Goal: Register for event/course

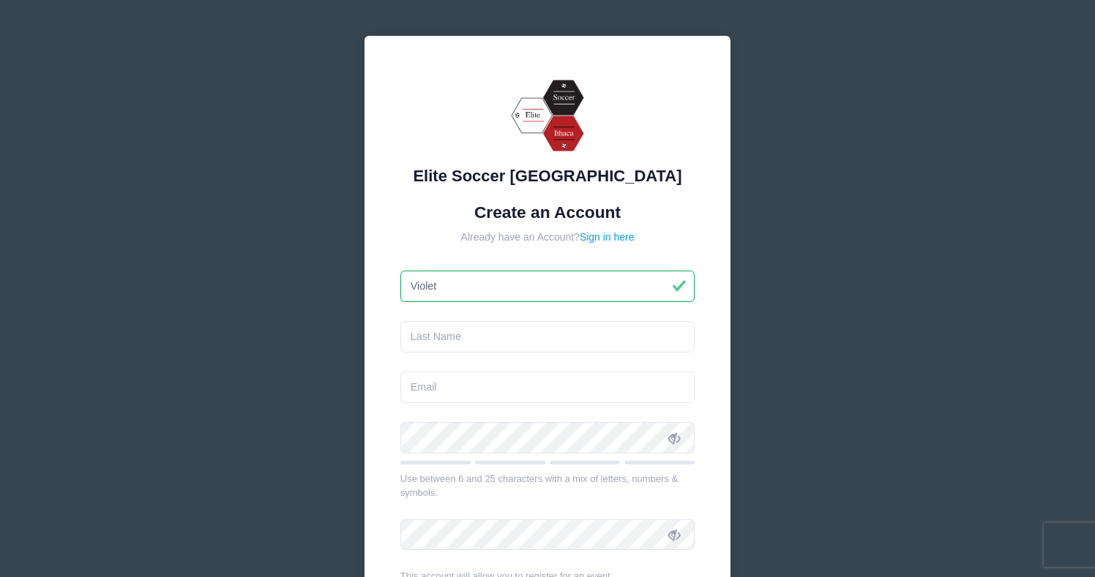
type input "Violet"
type input "[PERSON_NAME]"
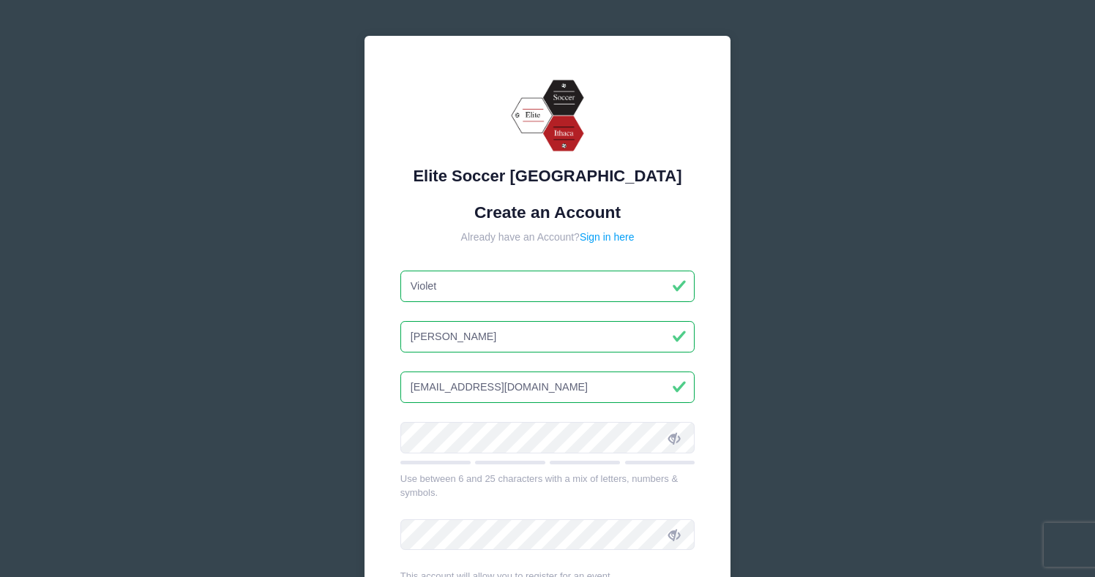
type input "[EMAIL_ADDRESS][DOMAIN_NAME]"
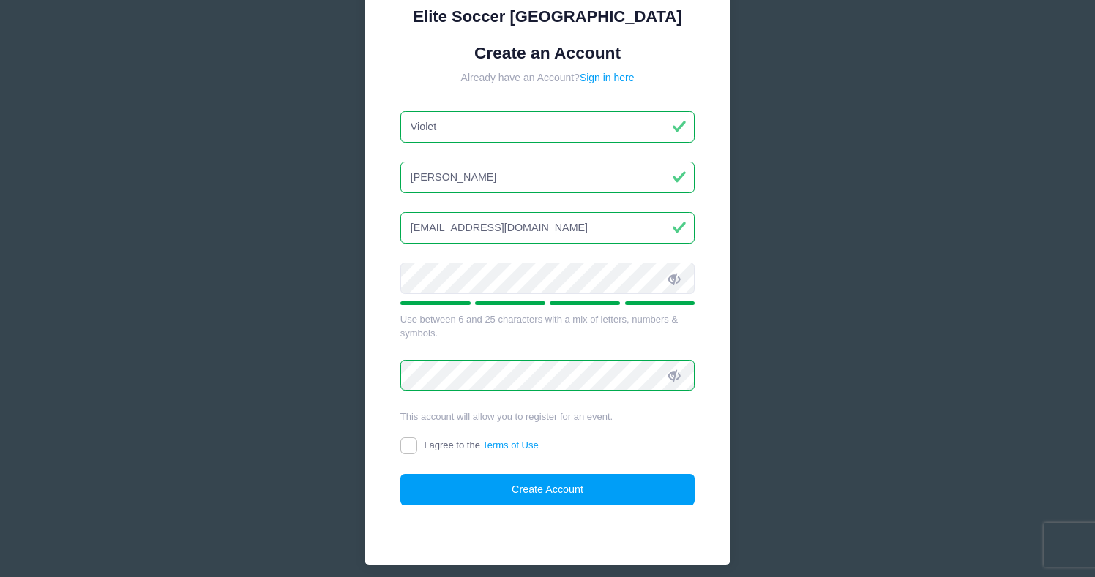
scroll to position [196, 0]
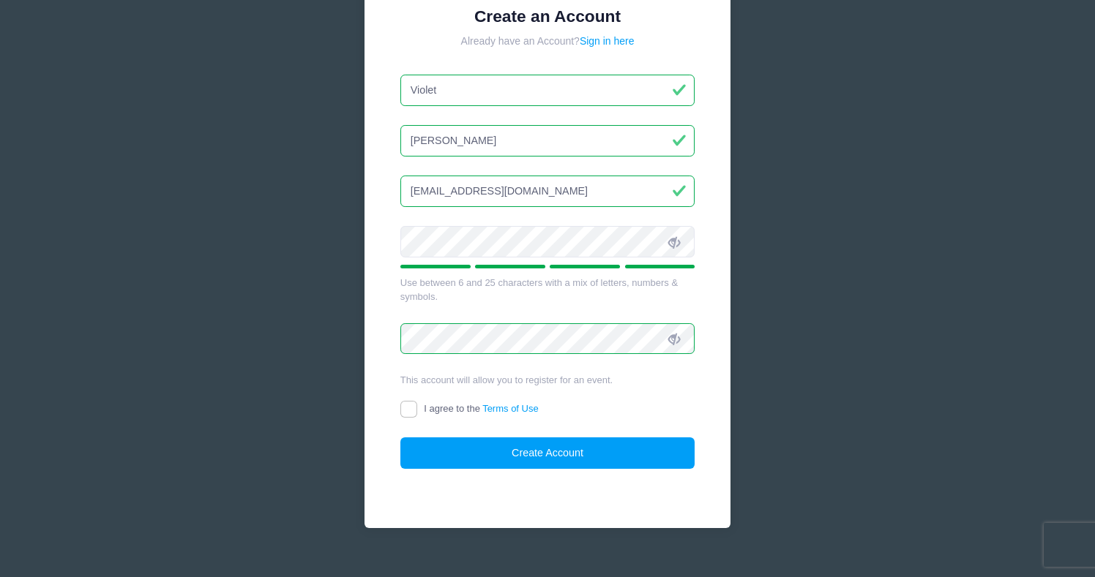
click at [413, 411] on input "I agree to the Terms of Use" at bounding box center [408, 409] width 17 height 17
checkbox input "true"
click at [514, 453] on button "Create Account" at bounding box center [547, 453] width 295 height 31
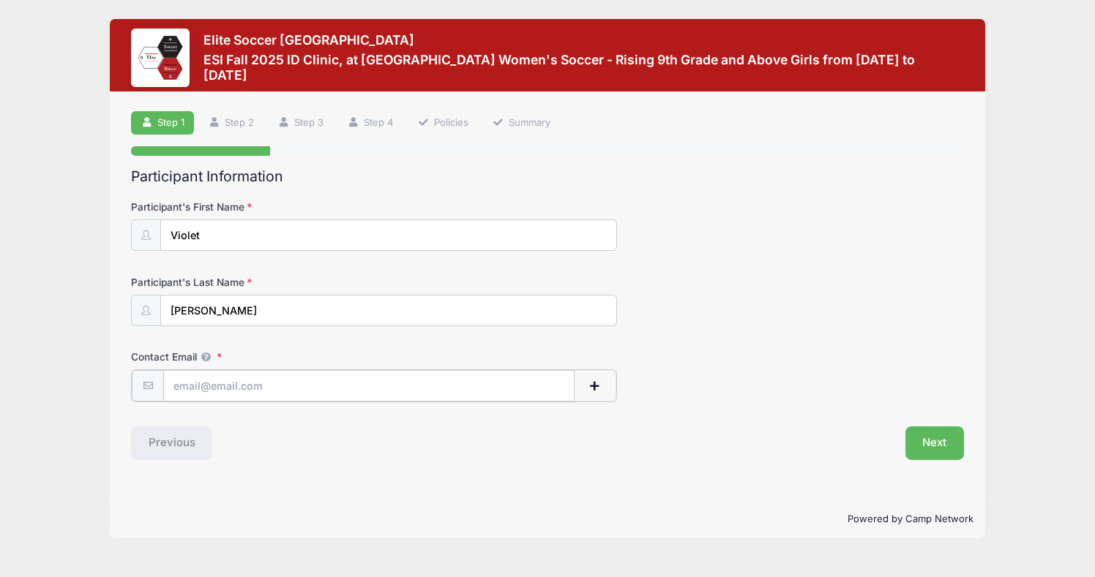
type input "[EMAIL_ADDRESS][DOMAIN_NAME]"
click at [401, 435] on div "Previous" at bounding box center [336, 442] width 424 height 34
click at [941, 433] on button "Next" at bounding box center [934, 442] width 59 height 34
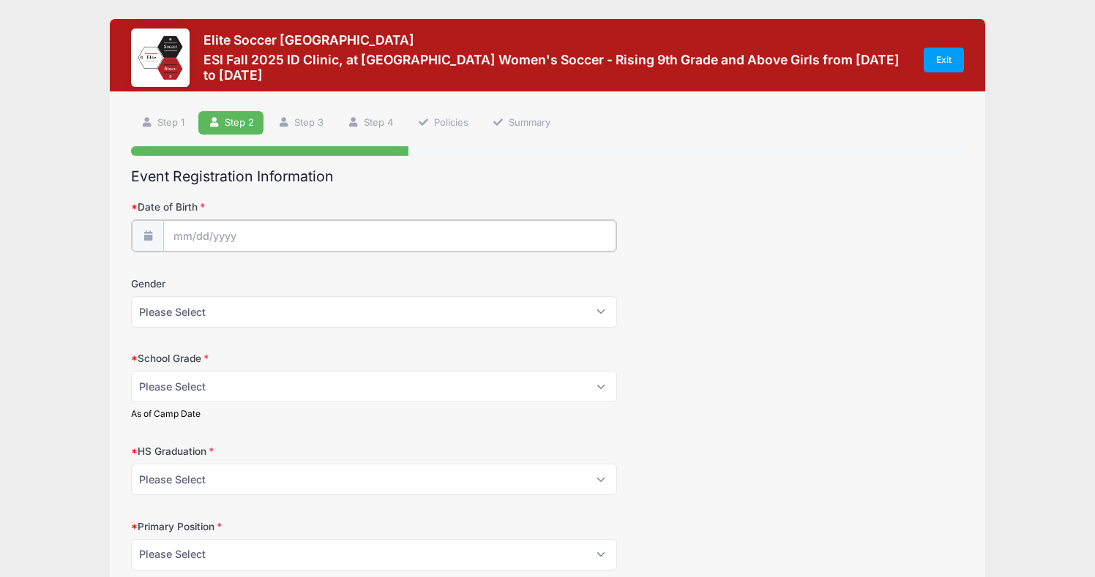
click at [513, 228] on input "Date of Birth" at bounding box center [389, 235] width 453 height 31
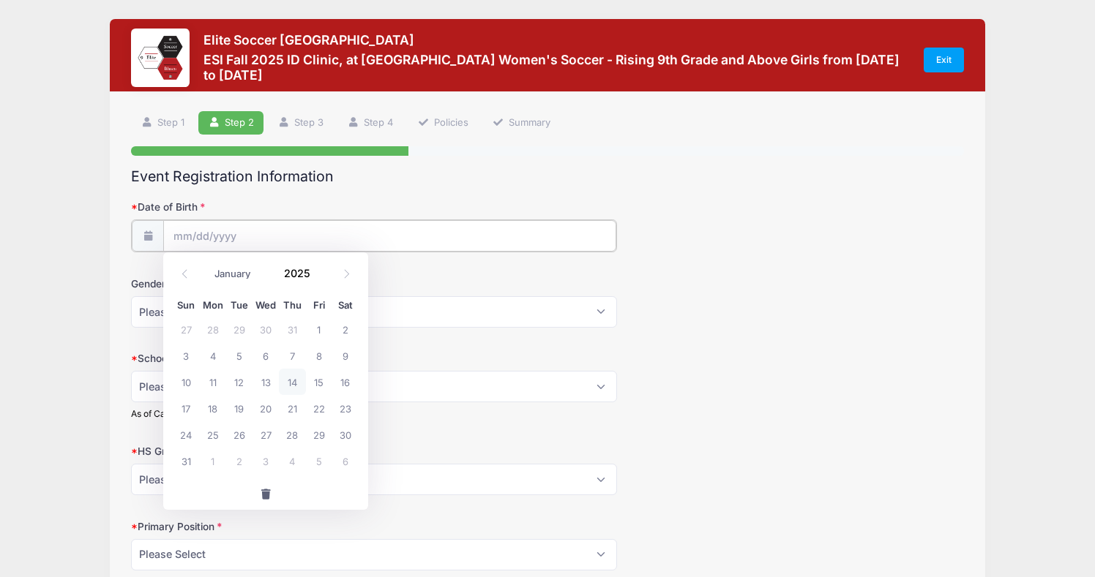
click at [419, 224] on input "Date of Birth" at bounding box center [389, 235] width 453 height 31
click at [325, 233] on input "Date of Birth" at bounding box center [389, 235] width 453 height 31
select select "0"
click at [289, 330] on span "2" at bounding box center [292, 329] width 26 height 26
type input "01/02/2025"
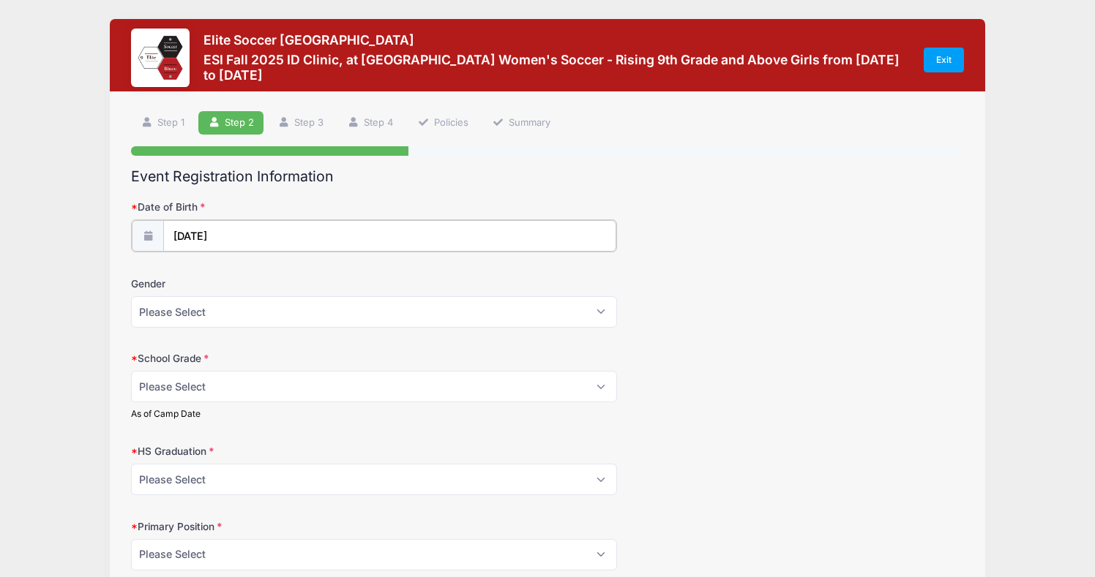
click at [247, 230] on input "01/02/2025" at bounding box center [389, 235] width 453 height 31
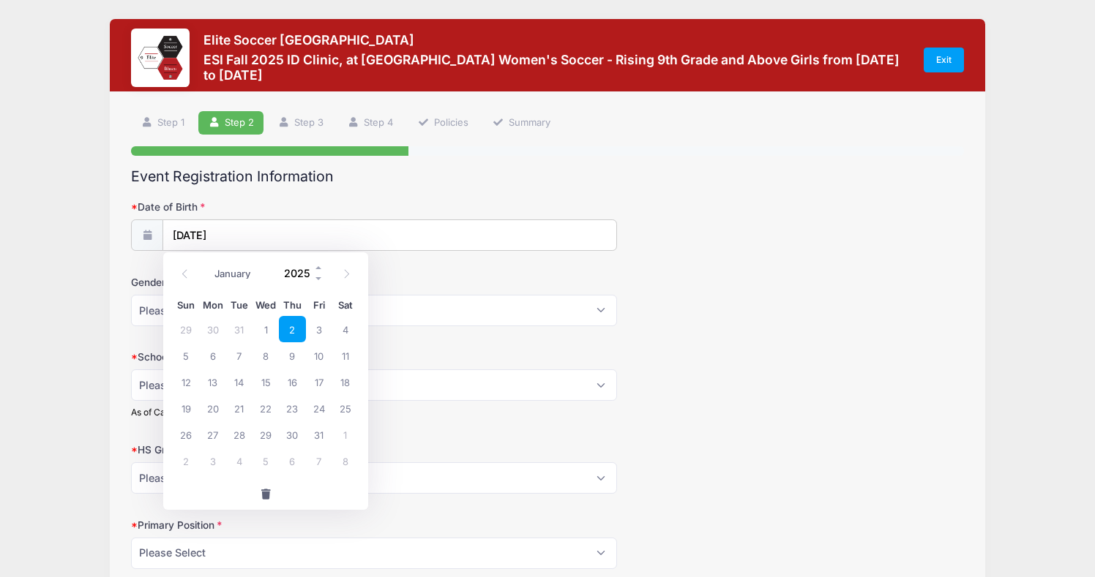
click at [310, 274] on input "2025" at bounding box center [301, 273] width 48 height 22
click at [318, 280] on span at bounding box center [319, 278] width 10 height 11
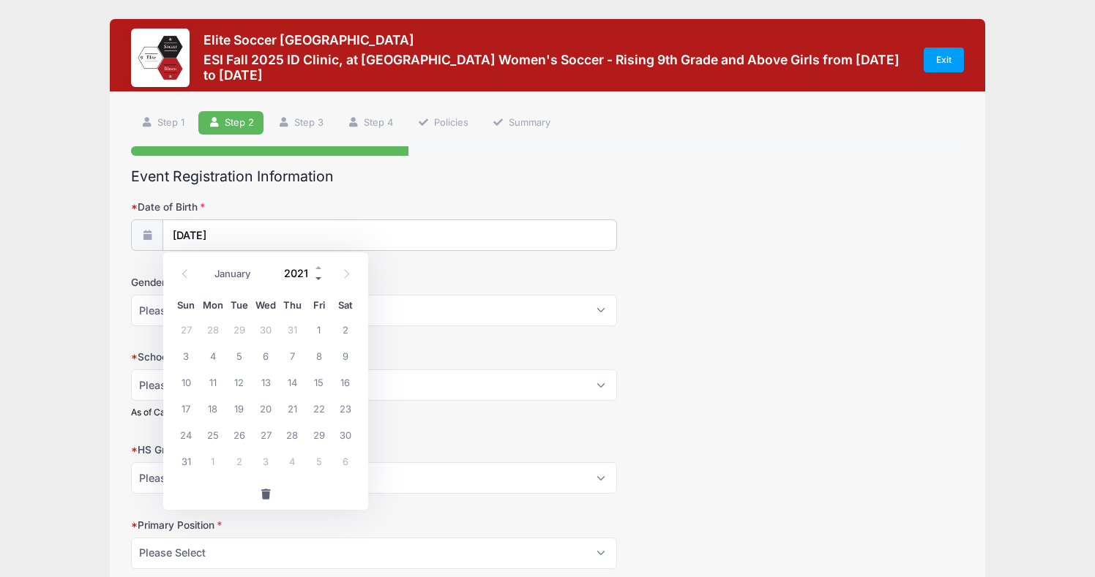
click at [318, 280] on span at bounding box center [319, 278] width 10 height 11
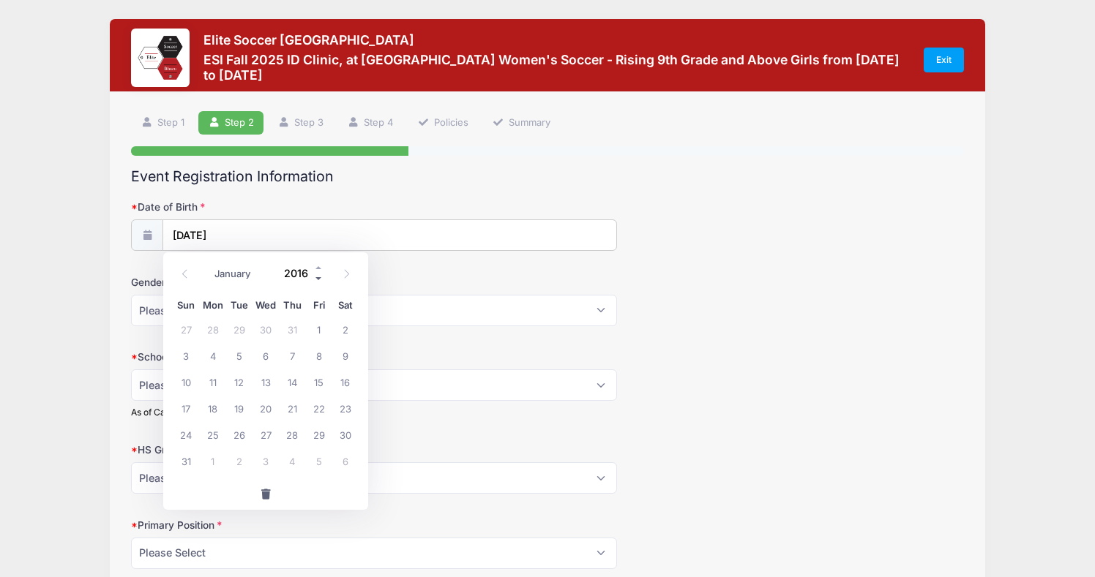
click at [318, 280] on span at bounding box center [319, 278] width 10 height 11
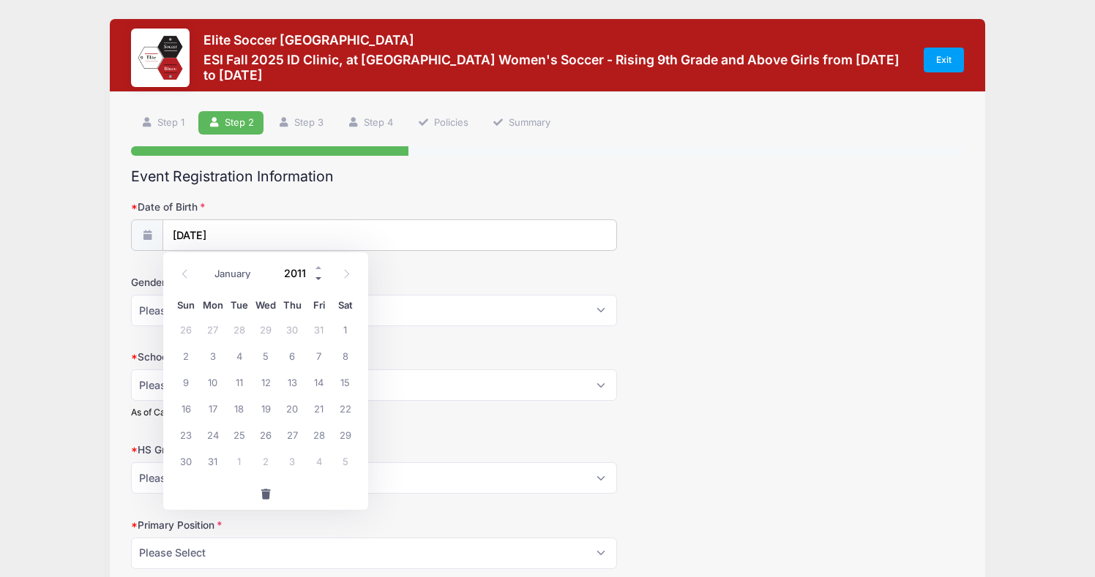
click at [318, 280] on span at bounding box center [319, 278] width 10 height 11
click at [367, 238] on input "01/02/2025" at bounding box center [389, 235] width 453 height 31
click at [304, 271] on input "2009" at bounding box center [301, 273] width 48 height 22
click at [378, 268] on form "Date of Birth 01/02/2025 Gender Please Select Female Male School Grade Please S…" at bounding box center [547, 459] width 833 height 519
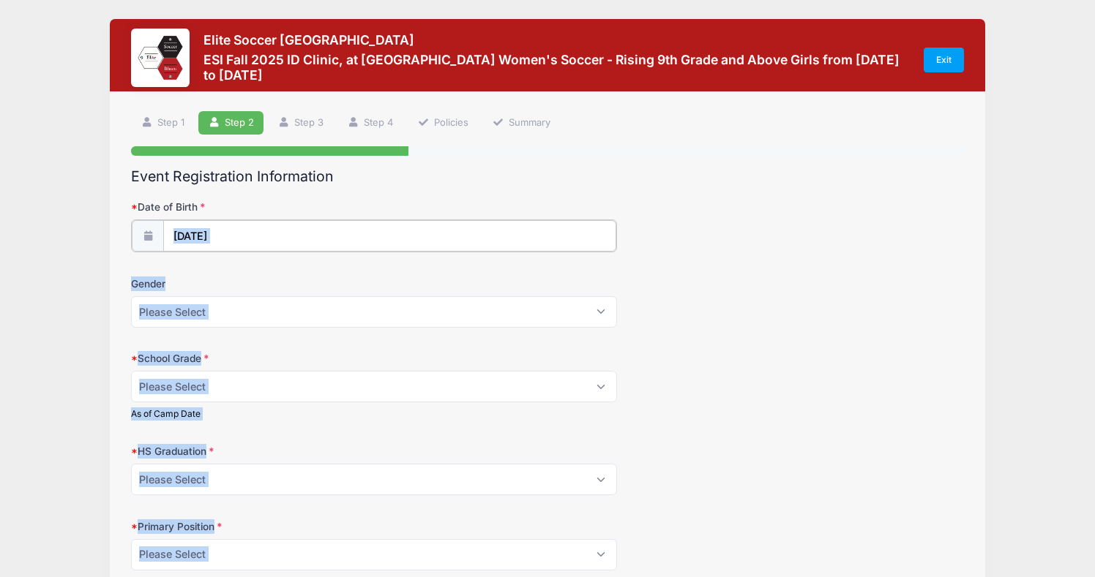
click at [288, 241] on input "01/02/2025" at bounding box center [389, 235] width 453 height 31
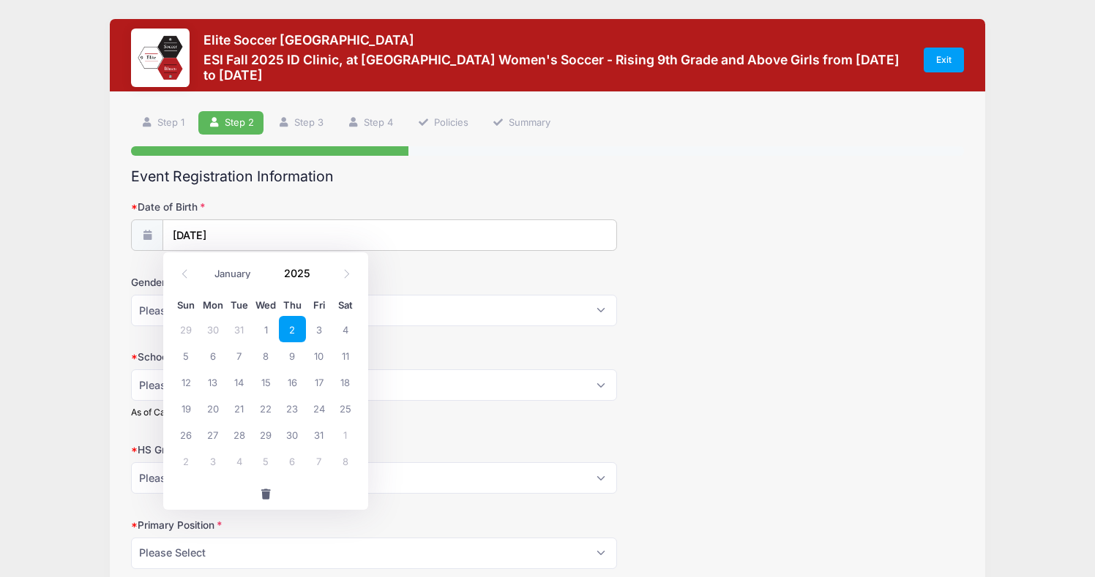
click at [322, 179] on h2 "Event Registration Information" at bounding box center [547, 176] width 833 height 17
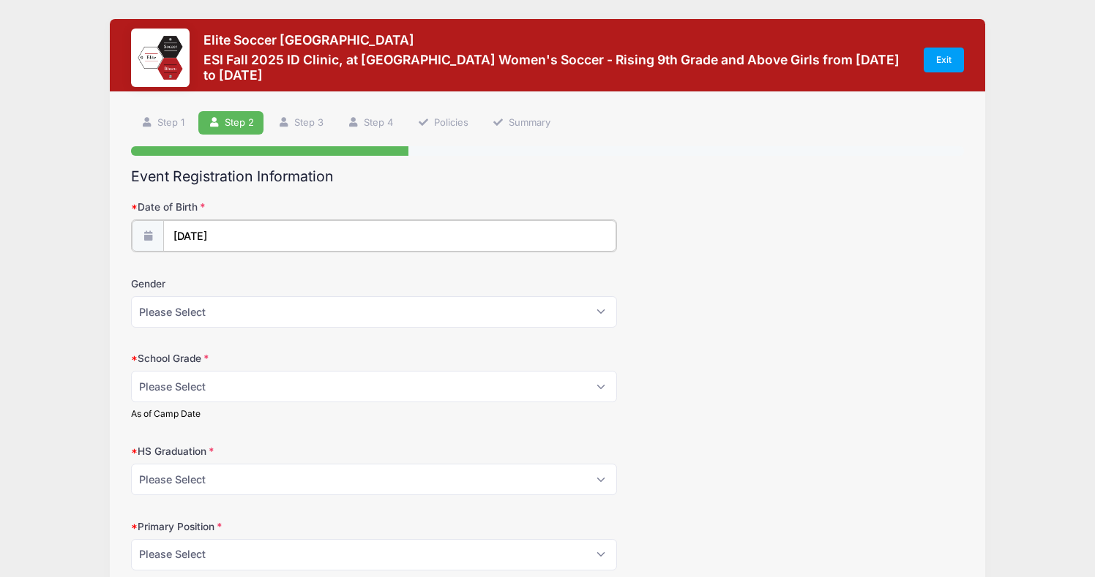
click at [244, 236] on input "01/02/2025" at bounding box center [389, 235] width 453 height 31
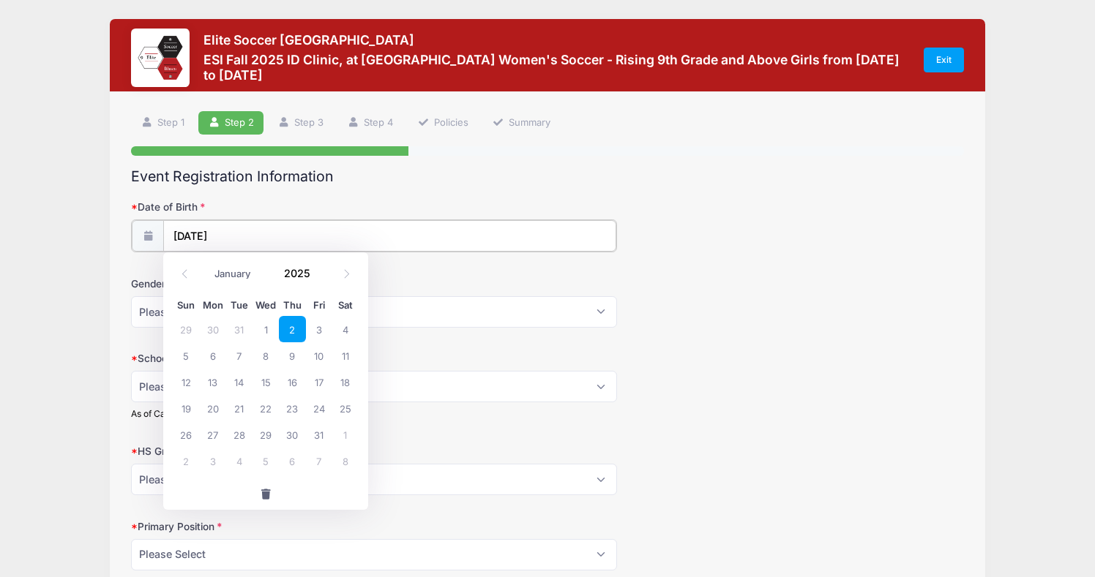
click at [244, 236] on input "01/02/2025" at bounding box center [389, 235] width 453 height 31
click at [265, 241] on input "01/02/2025" at bounding box center [389, 235] width 453 height 31
click at [375, 267] on form "Date of Birth 01/02/2025 Gender Please Select Female Male School Grade Please S…" at bounding box center [547, 459] width 833 height 519
click at [239, 232] on input "01/02/2025" at bounding box center [389, 235] width 453 height 31
click at [304, 272] on input "2025" at bounding box center [301, 273] width 48 height 22
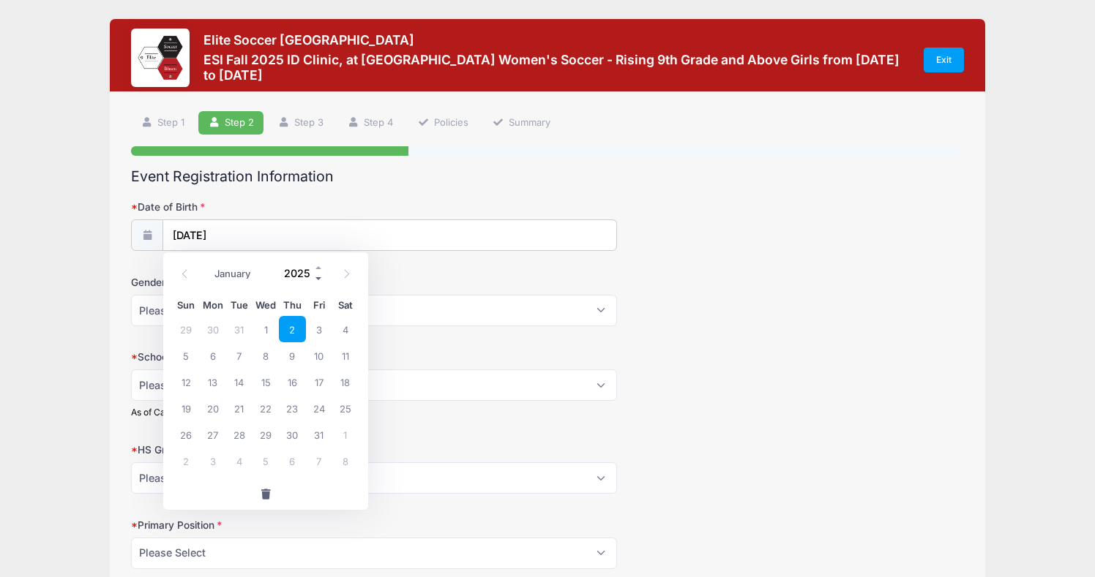
click at [316, 280] on span at bounding box center [319, 278] width 10 height 11
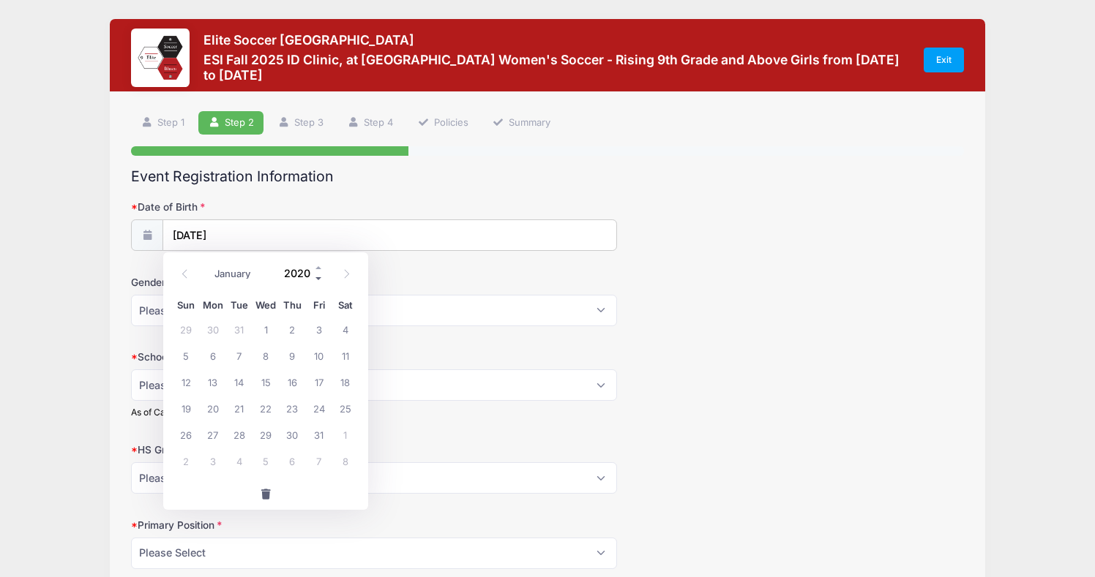
click at [316, 280] on span at bounding box center [319, 278] width 10 height 11
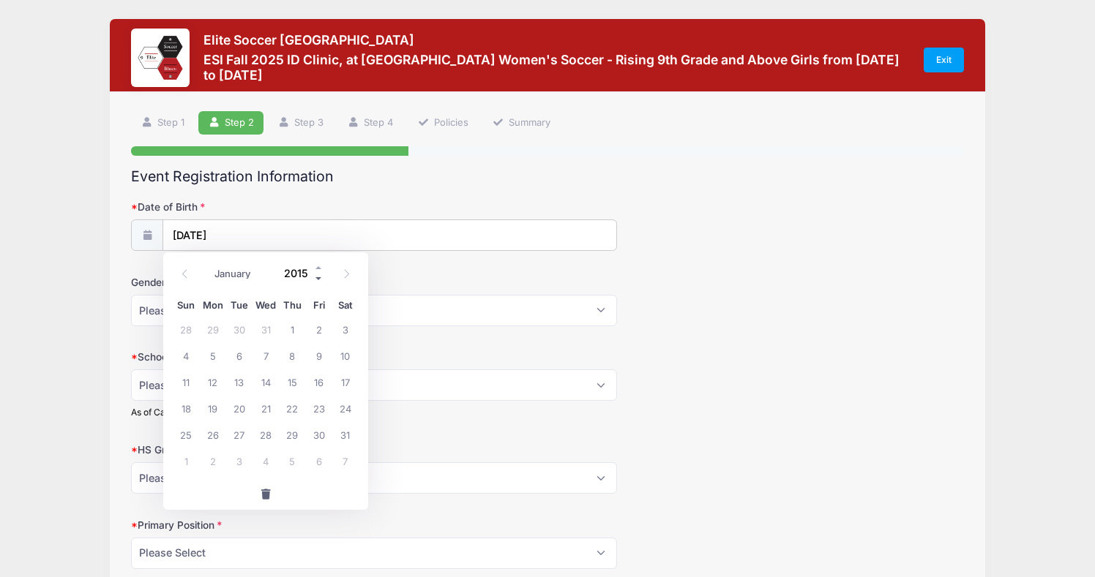
click at [316, 280] on span at bounding box center [319, 278] width 10 height 11
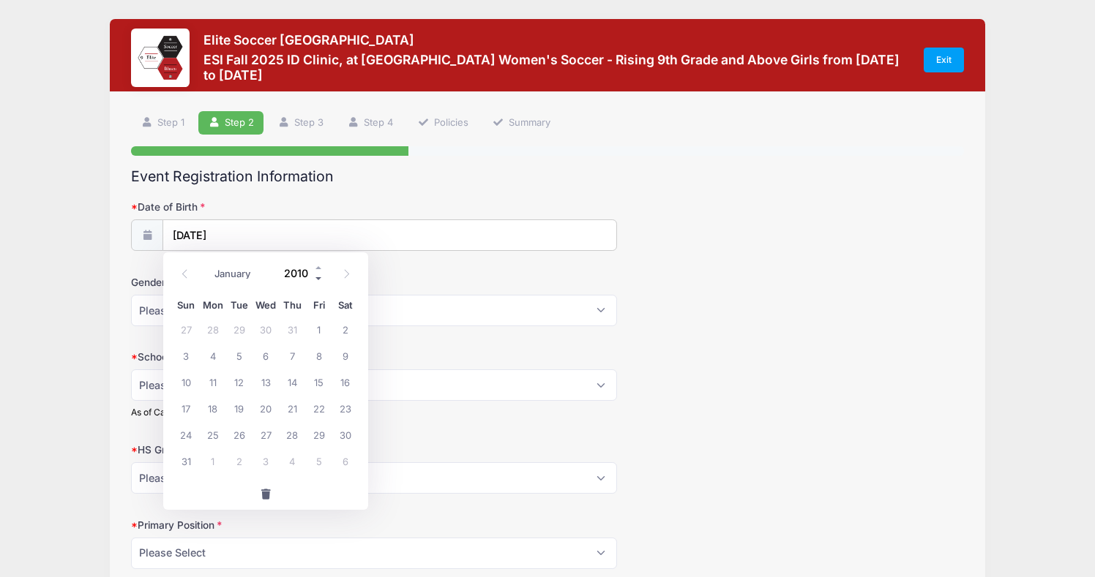
click at [316, 280] on span at bounding box center [319, 278] width 10 height 11
type input "2009"
click at [315, 327] on span "2" at bounding box center [319, 329] width 26 height 26
type input "01/02/2009"
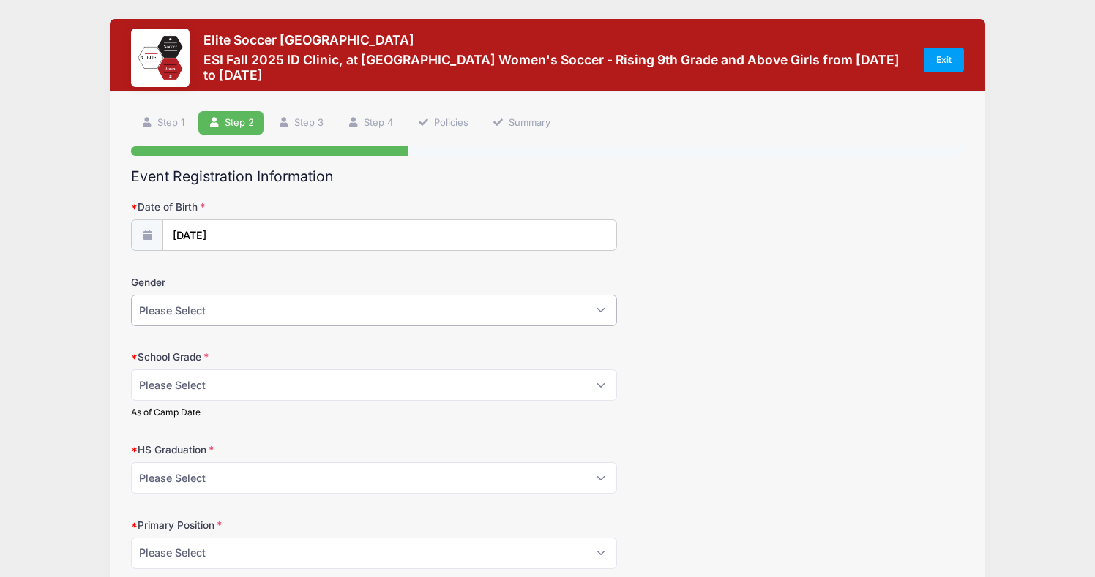
select select "Female"
select select "Junior"
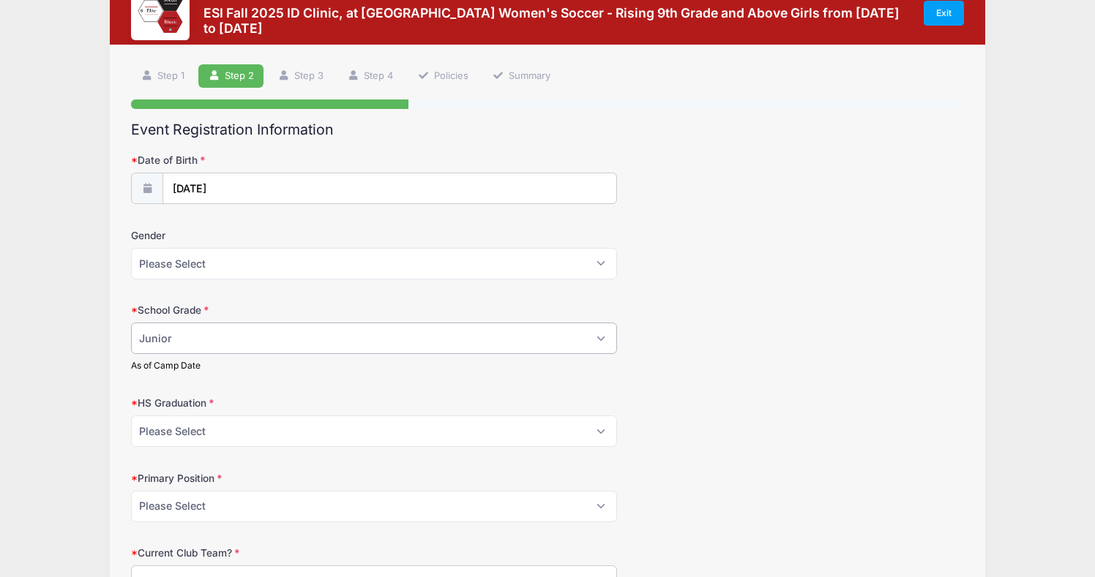
scroll to position [65, 0]
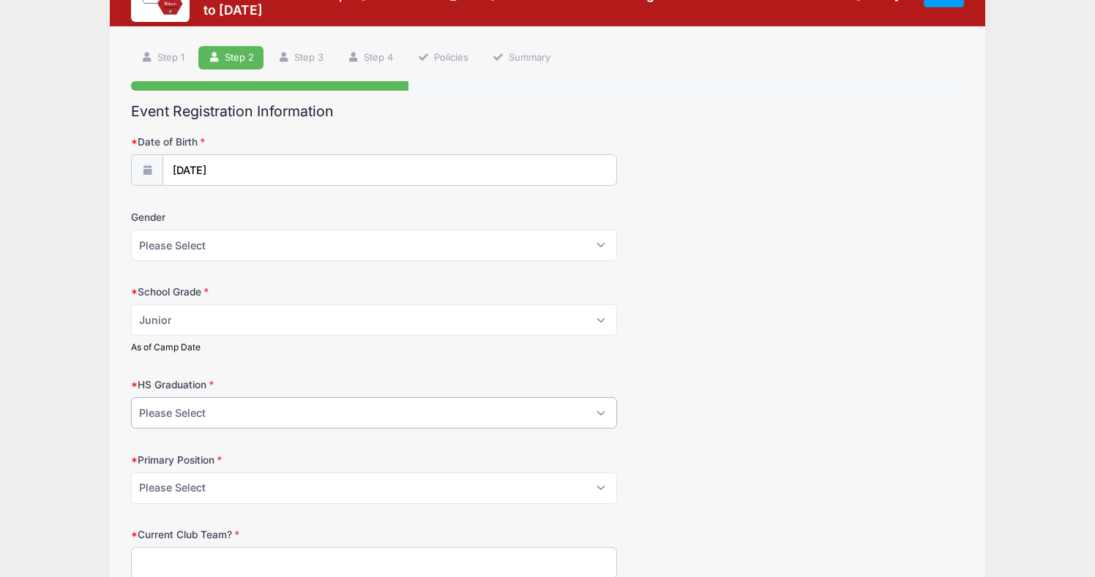
select select "2027"
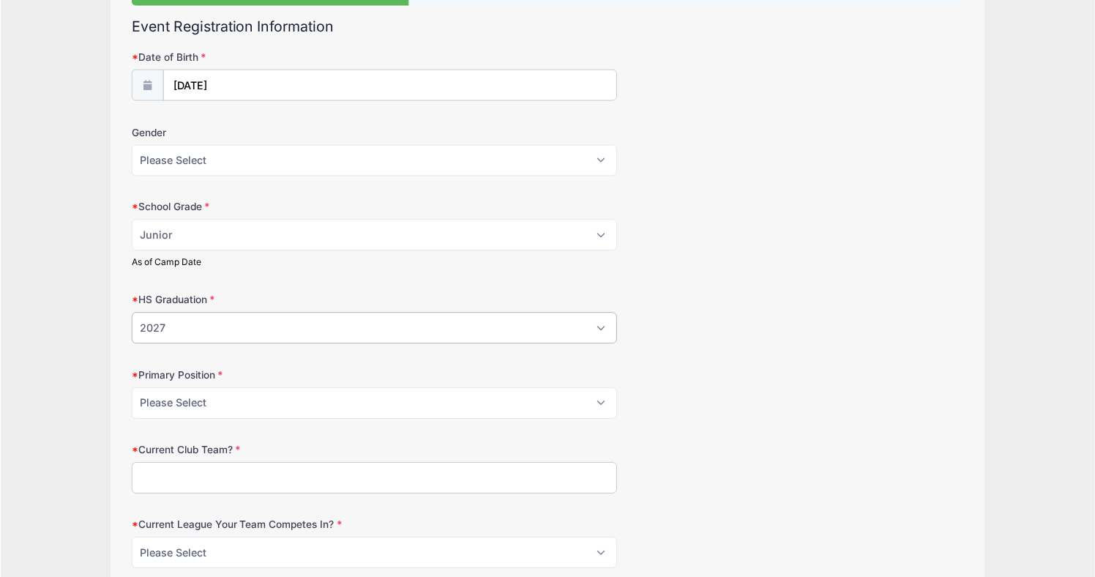
scroll to position [151, 0]
select select "Center Defender"
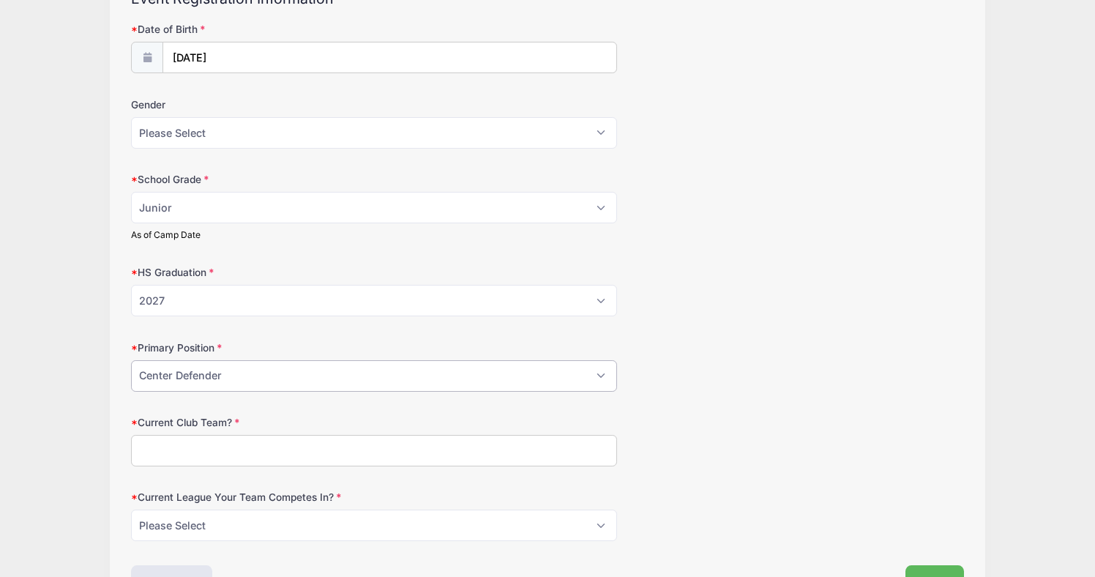
scroll to position [187, 0]
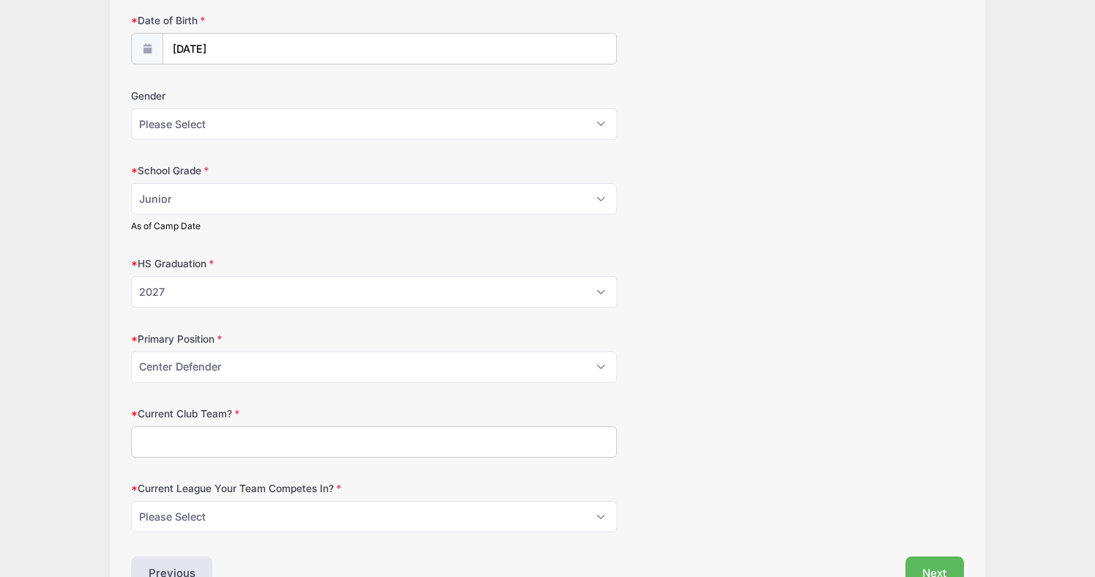
click at [520, 444] on input "Current Club Team?" at bounding box center [374, 441] width 486 height 31
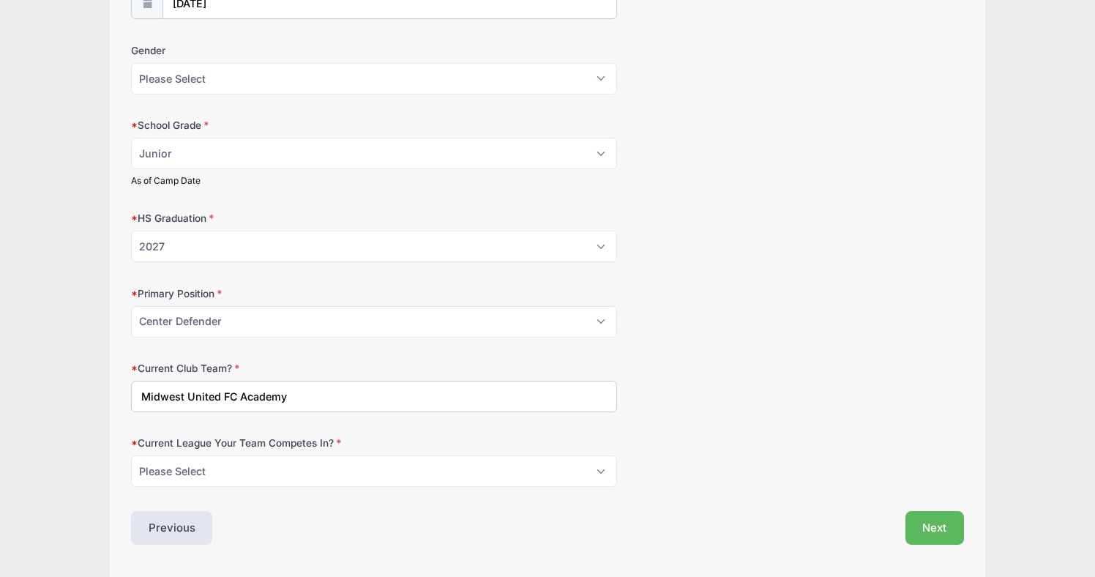
scroll to position [236, 0]
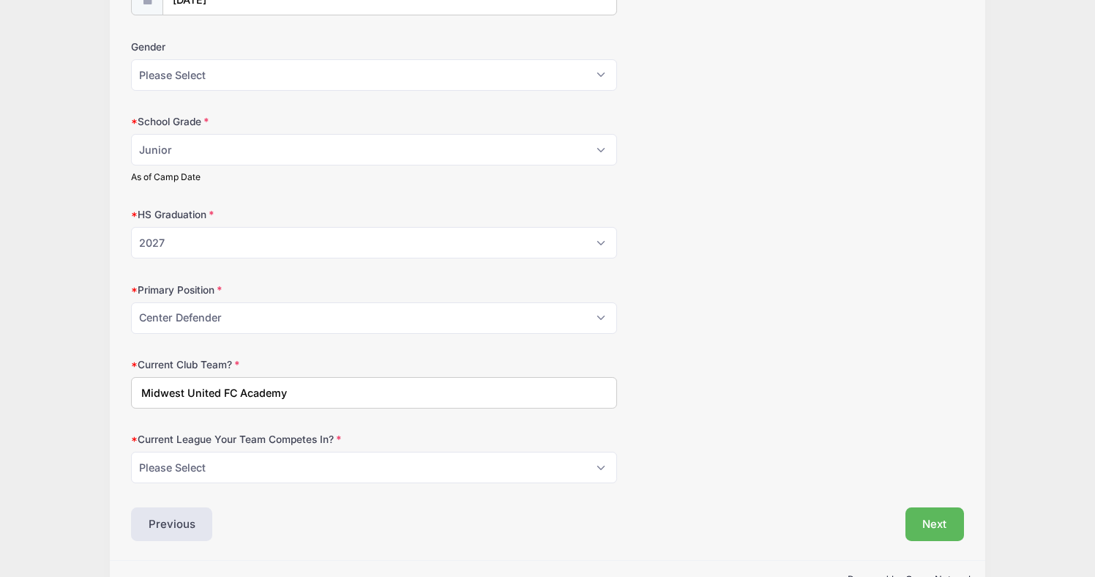
type input "Midwest United FC Academy"
select select "GA"
click at [684, 423] on form "Date of Birth 01/02/2009 Gender Please Select Female Male School Grade Please S…" at bounding box center [547, 223] width 833 height 519
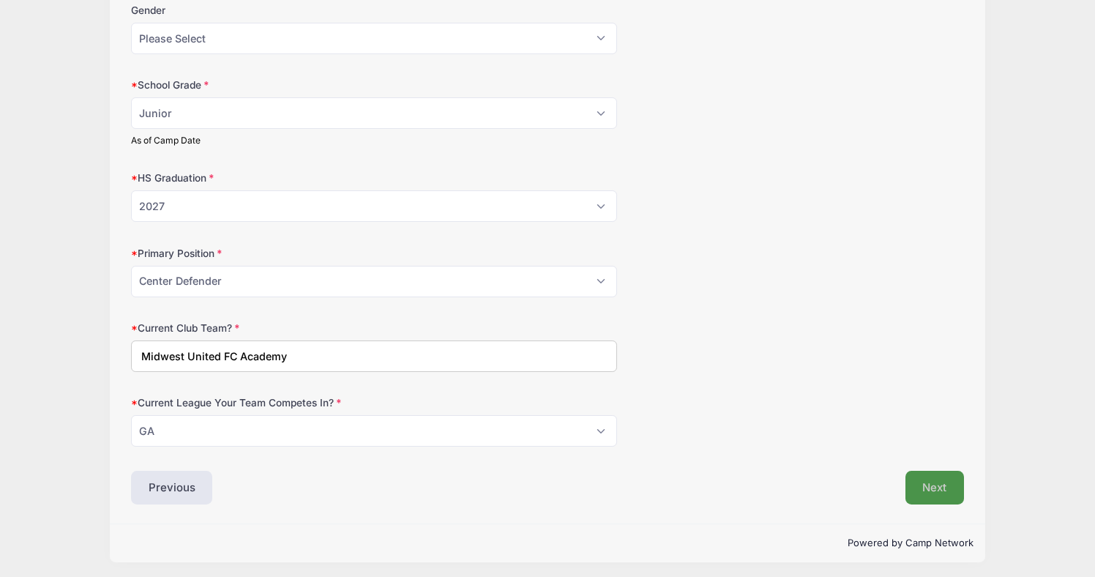
scroll to position [271, 0]
click at [929, 484] on button "Next" at bounding box center [934, 488] width 59 height 34
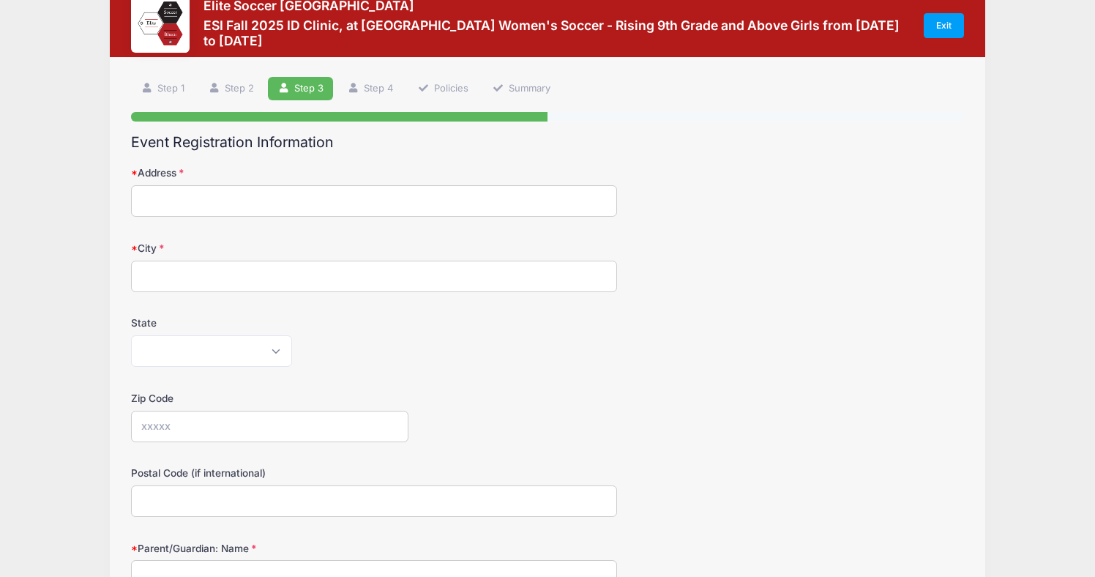
scroll to position [0, 0]
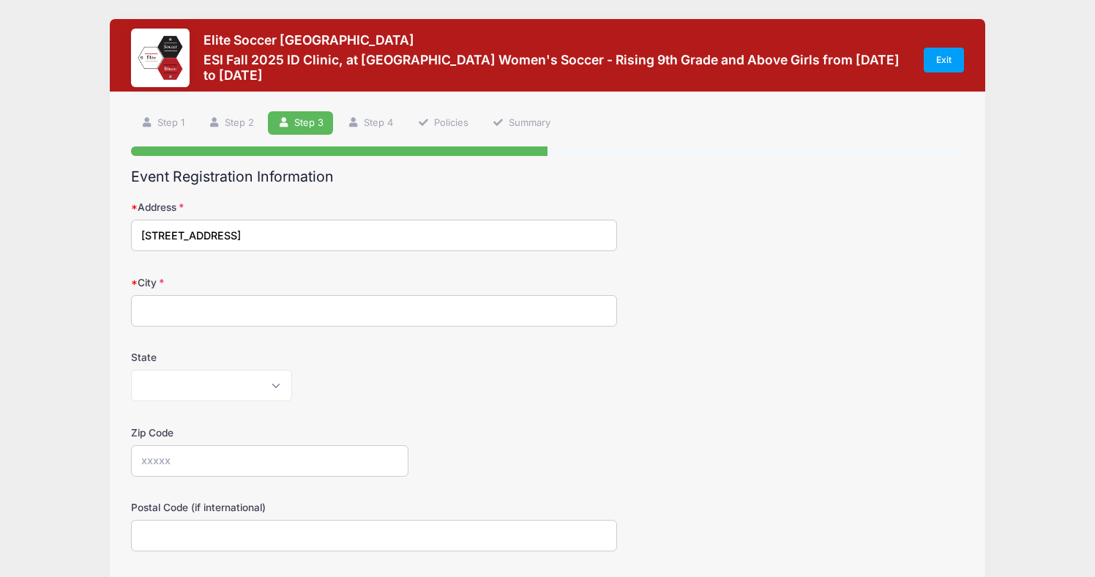
type input "7157 Mooring Heights CT SE"
click at [559, 354] on div "State Alabama Alaska American Samoa Arizona Arkansas Armed Forces Africa Armed …" at bounding box center [547, 375] width 833 height 51
click at [446, 238] on input "7157 Mooring Heights CT SE" at bounding box center [374, 235] width 486 height 31
type input "Grand Rapids"
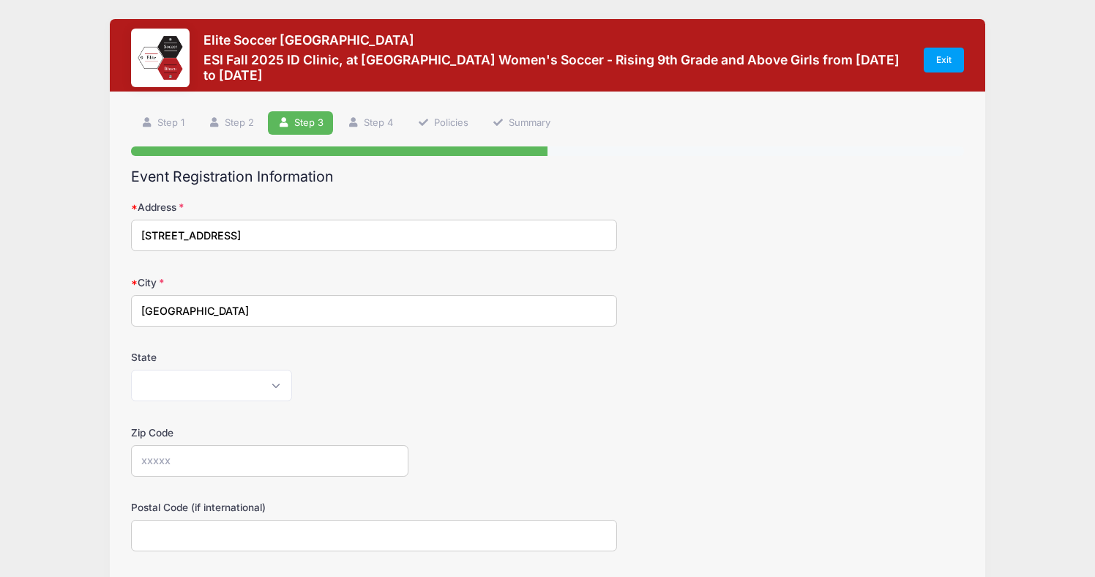
click at [295, 359] on label "State" at bounding box center [269, 357] width 277 height 15
click at [292, 370] on select "Alabama Alaska American Samoa Arizona Arkansas Armed Forces Africa Armed Forces…" at bounding box center [211, 385] width 161 height 31
select select "MI"
type input "49546"
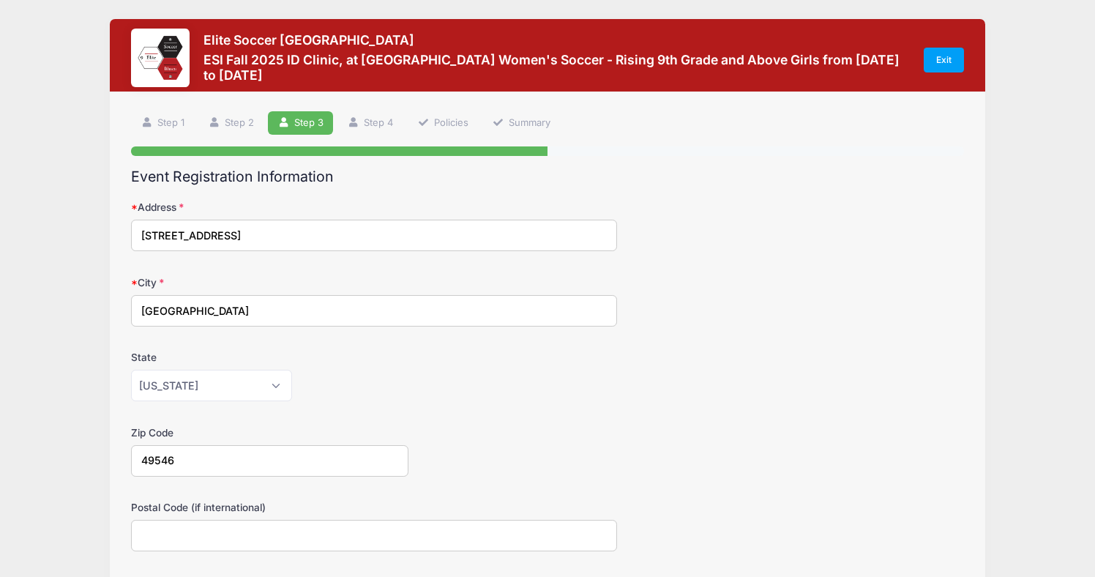
click at [500, 439] on div "Zip Code 49546" at bounding box center [547, 450] width 833 height 51
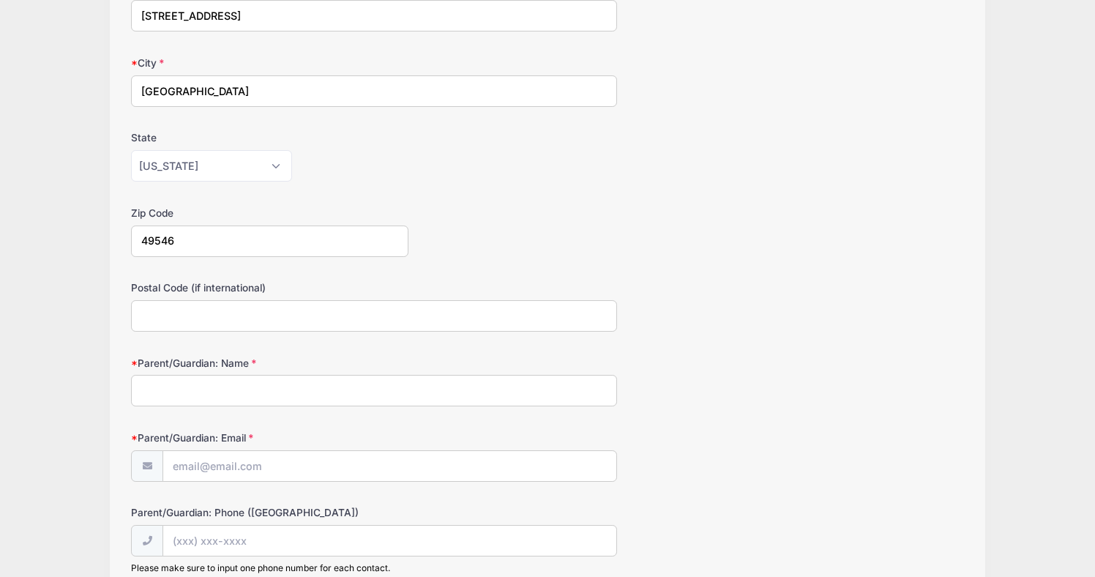
scroll to position [226, 0]
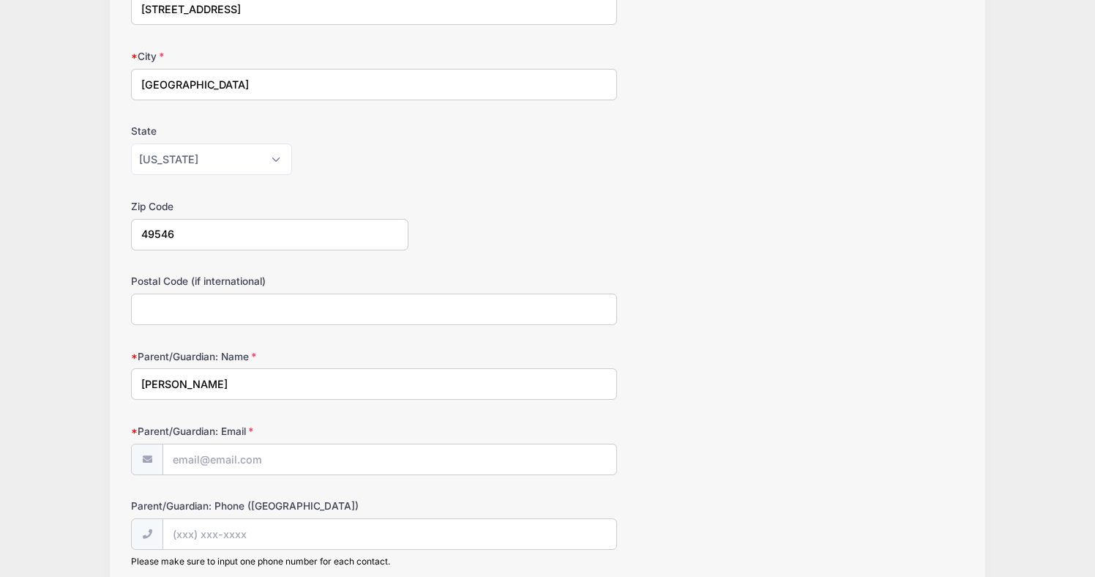
type input "Gretchen b"
type input "49546"
type input "Gretchen Belsito"
type input "(616) 309-3116"
type input "6163093116"
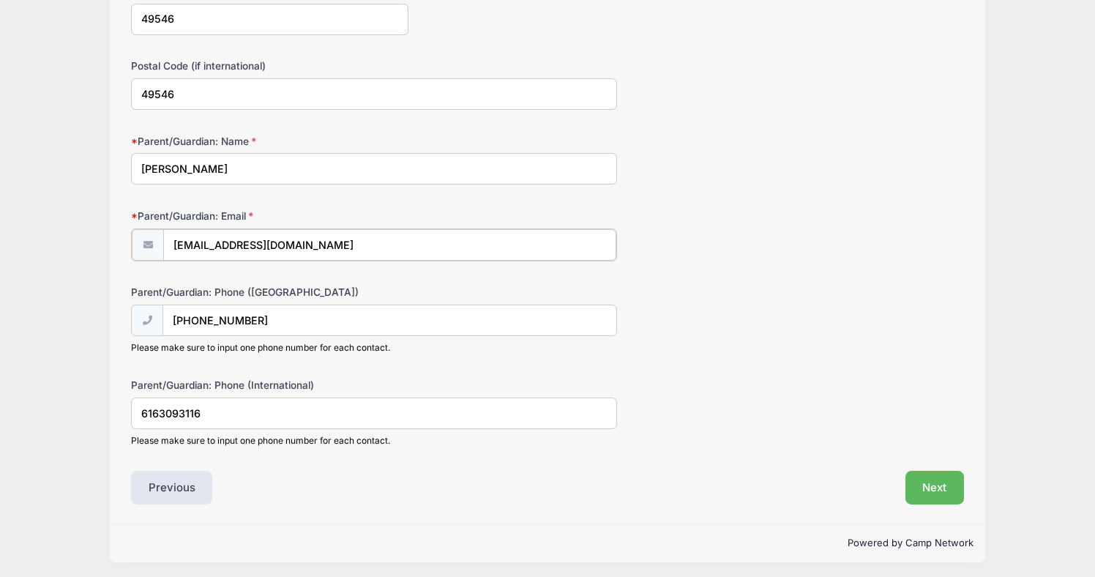
scroll to position [440, 0]
type input "gretchenbelsito@gmail.com"
click at [912, 478] on button "Next" at bounding box center [934, 488] width 59 height 34
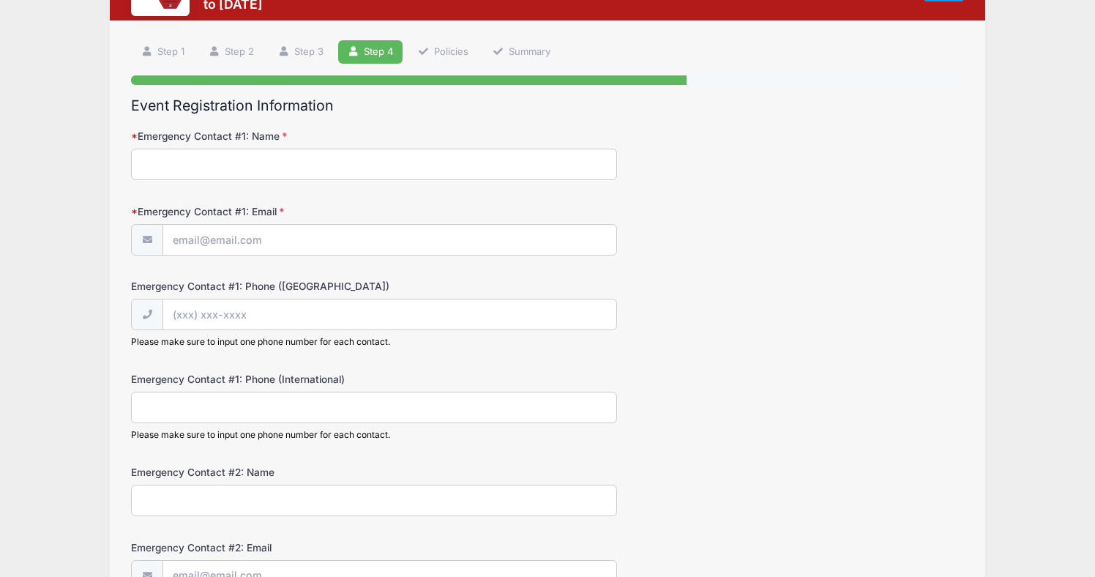
scroll to position [0, 0]
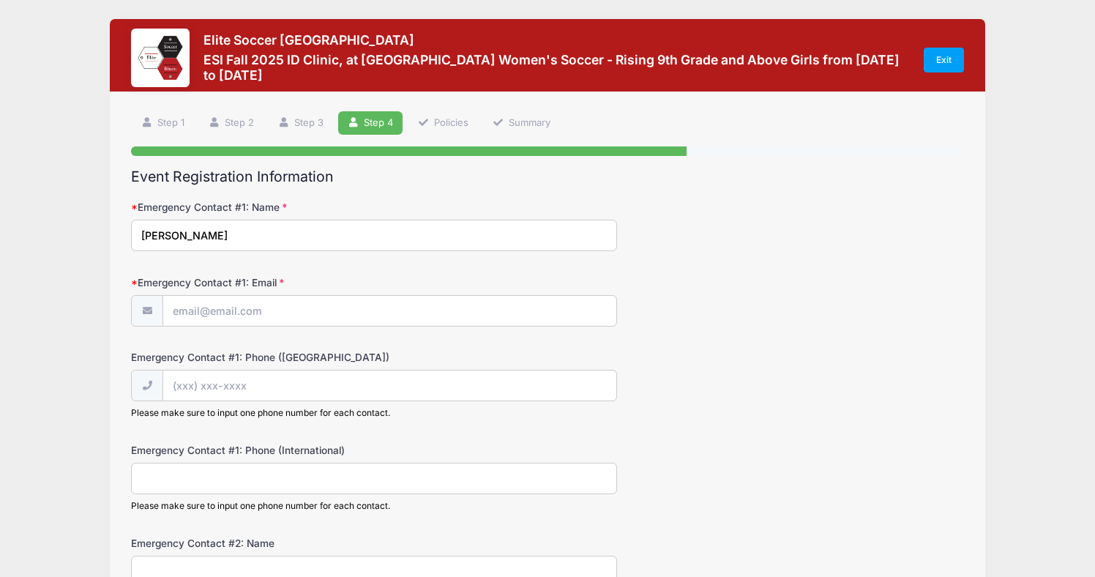
type input "Gretchen Belsito"
type input "(616) 309-3116"
click at [492, 310] on input "Emergency Contact #1: Email" at bounding box center [389, 310] width 454 height 31
type input "gretchenbelsito@gmail.com"
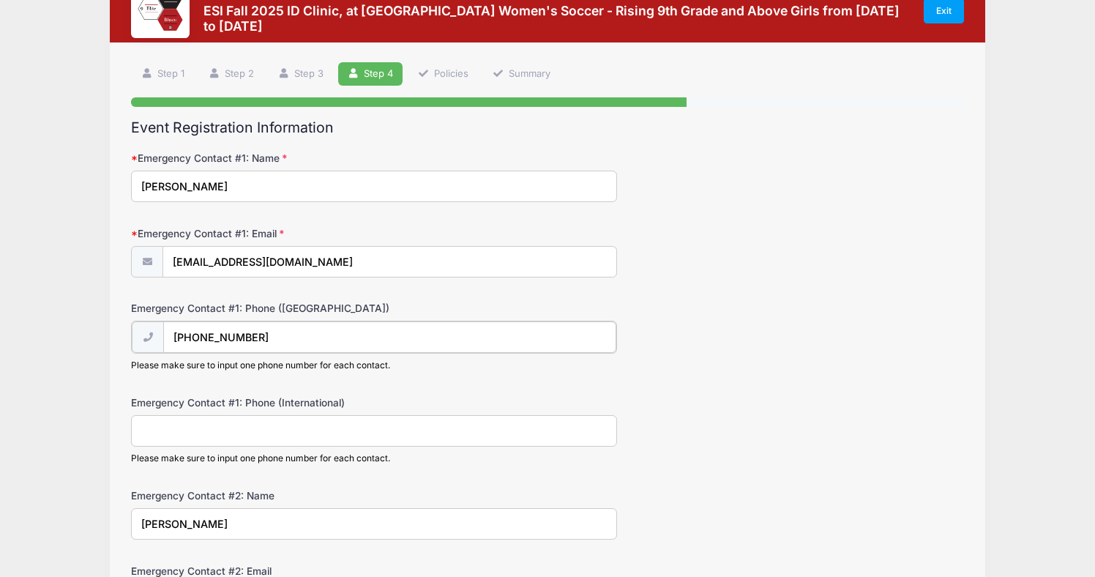
scroll to position [75, 0]
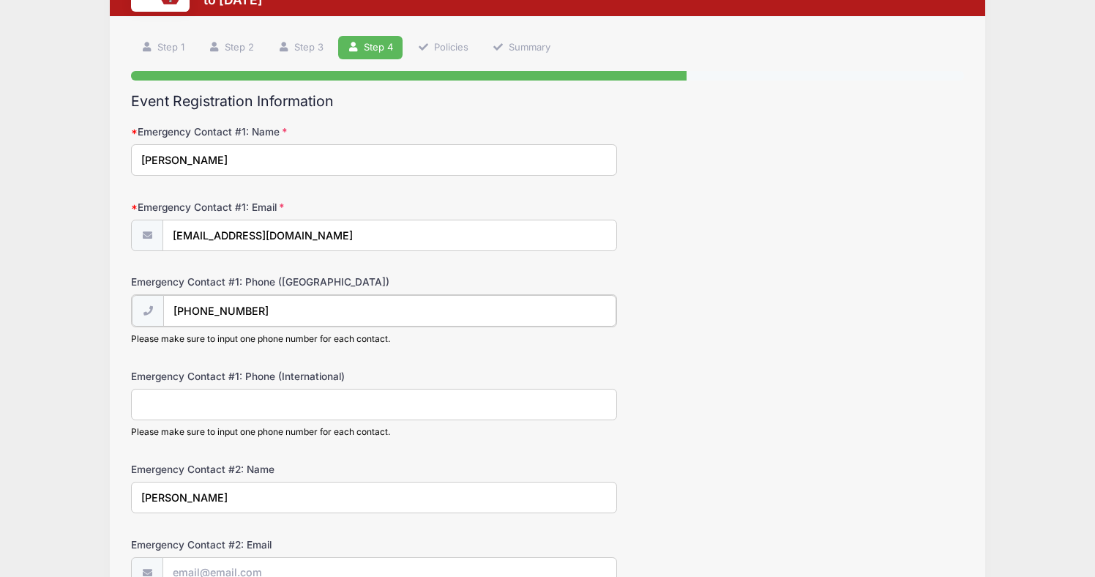
type input "(616) 309-3116"
click at [637, 359] on form "Emergency Contact #1: Name Gretchen Belsito Emergency Contact #1: Email gretche…" at bounding box center [547, 585] width 833 height 923
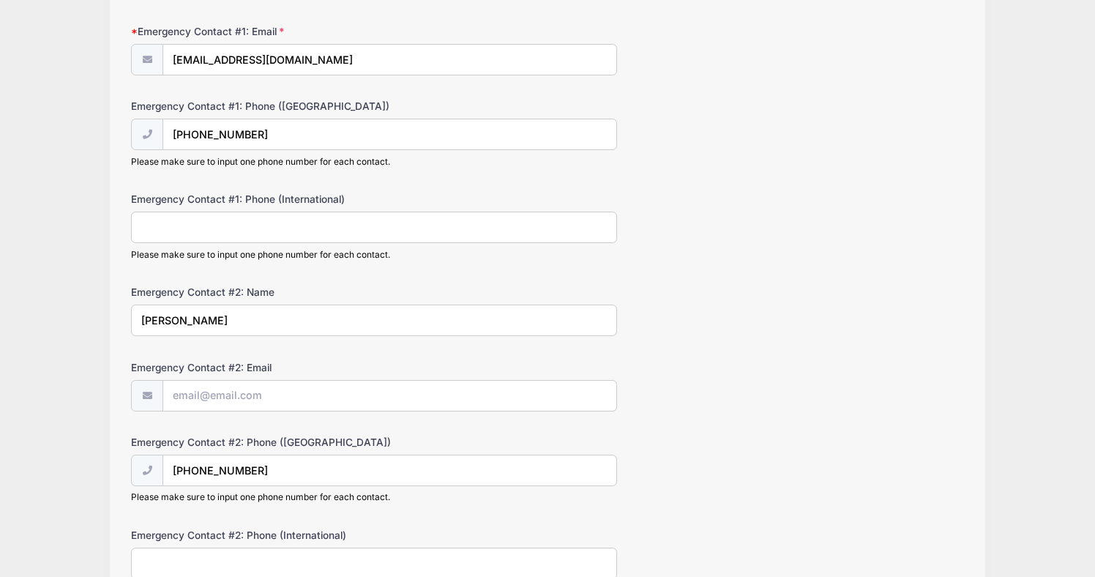
scroll to position [269, 0]
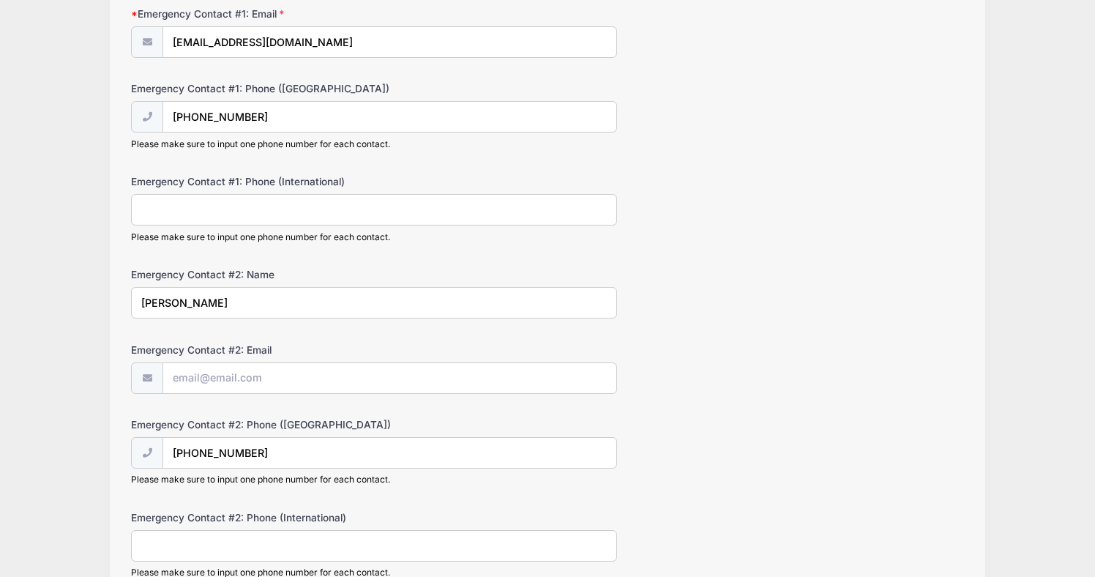
click at [170, 302] on input "Gretchen Belsito" at bounding box center [374, 302] width 486 height 31
type input "Joe Belsito"
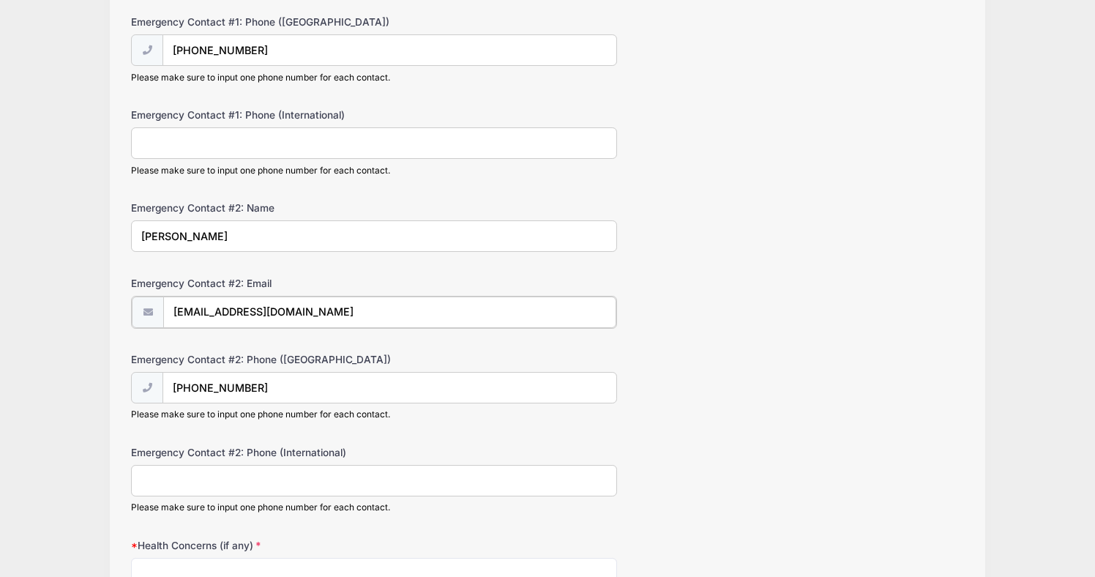
type input "belsitoj@gmail.com"
type input "(616) 240-6635"
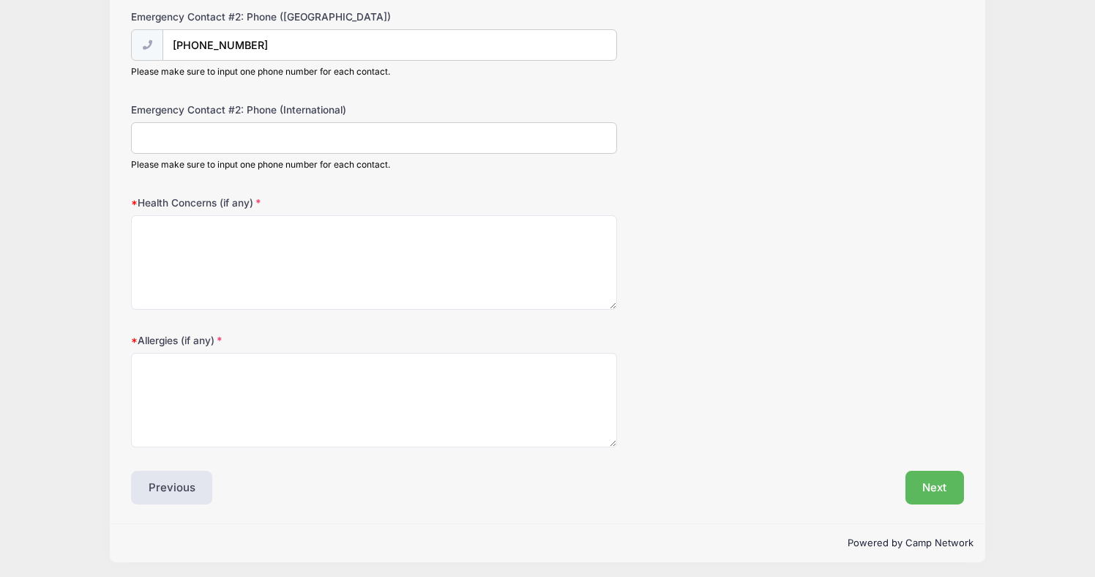
scroll to position [675, 0]
click at [934, 478] on button "Next" at bounding box center [934, 488] width 59 height 34
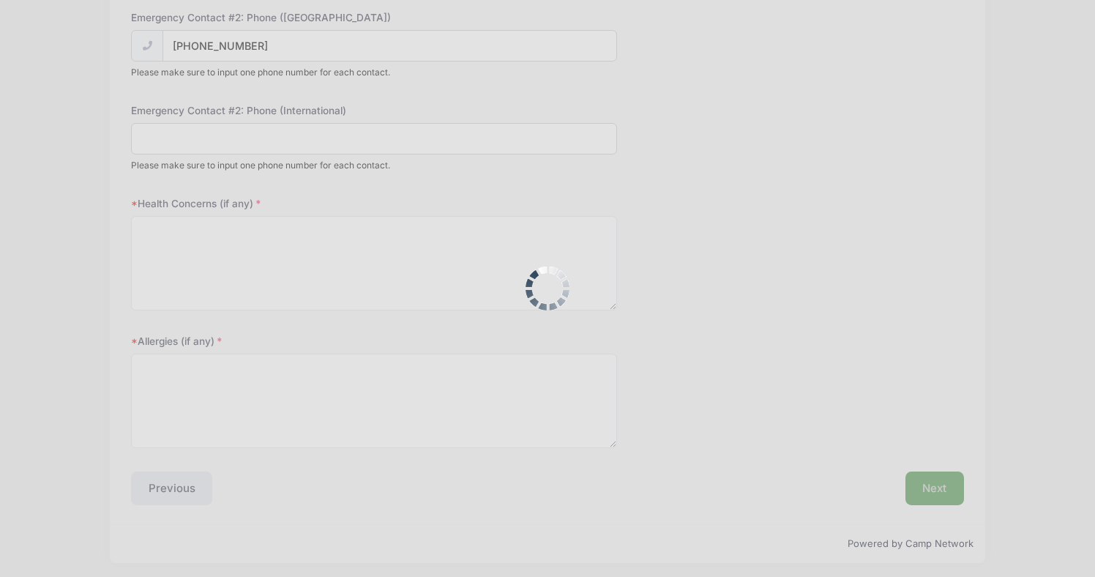
scroll to position [711, 0]
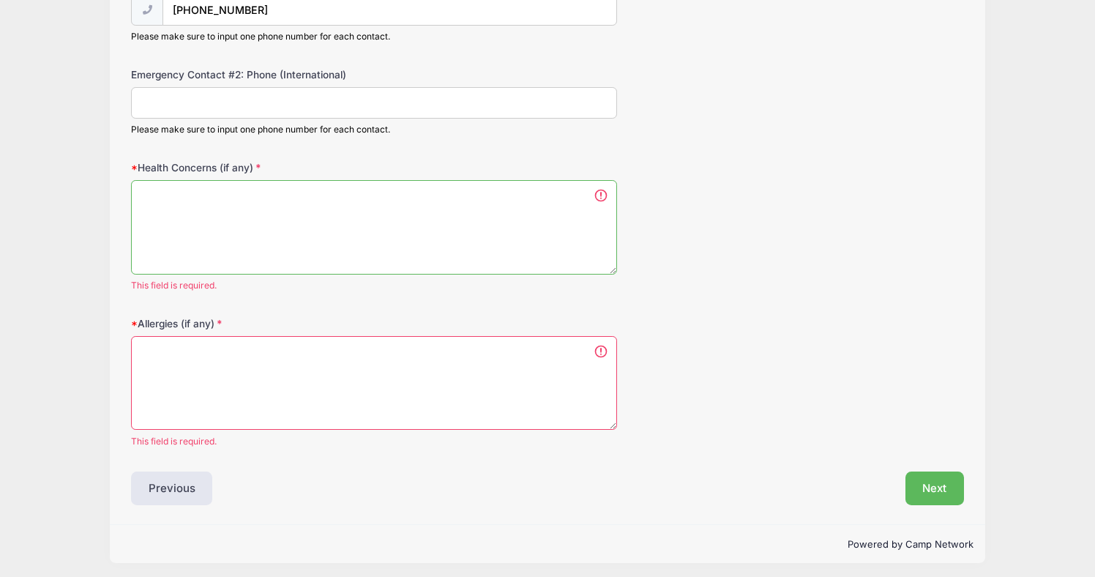
click at [550, 200] on textarea "Health Concerns (if any)" at bounding box center [374, 227] width 486 height 94
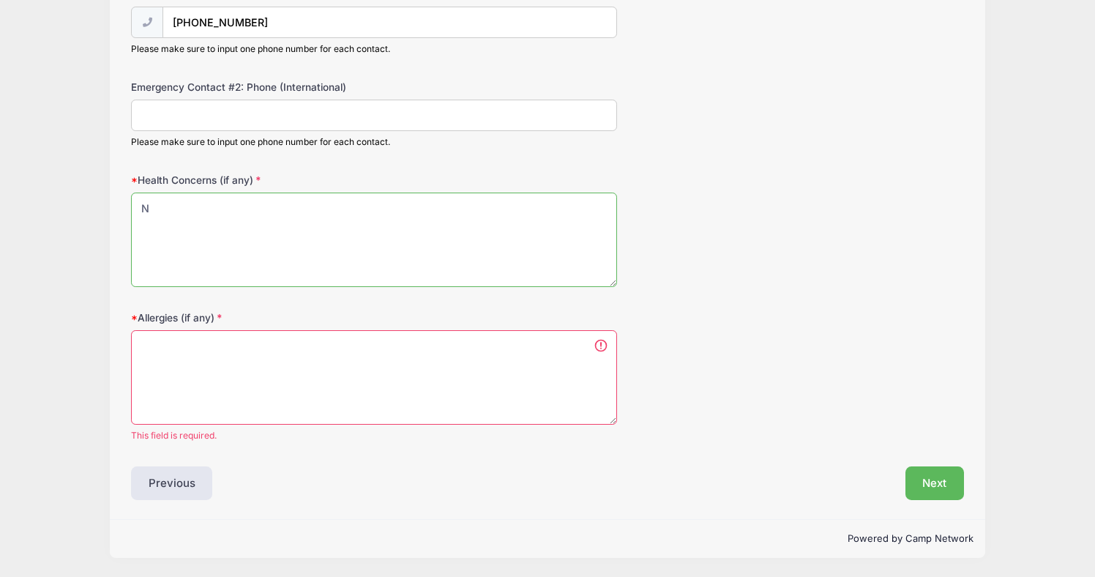
scroll to position [693, 0]
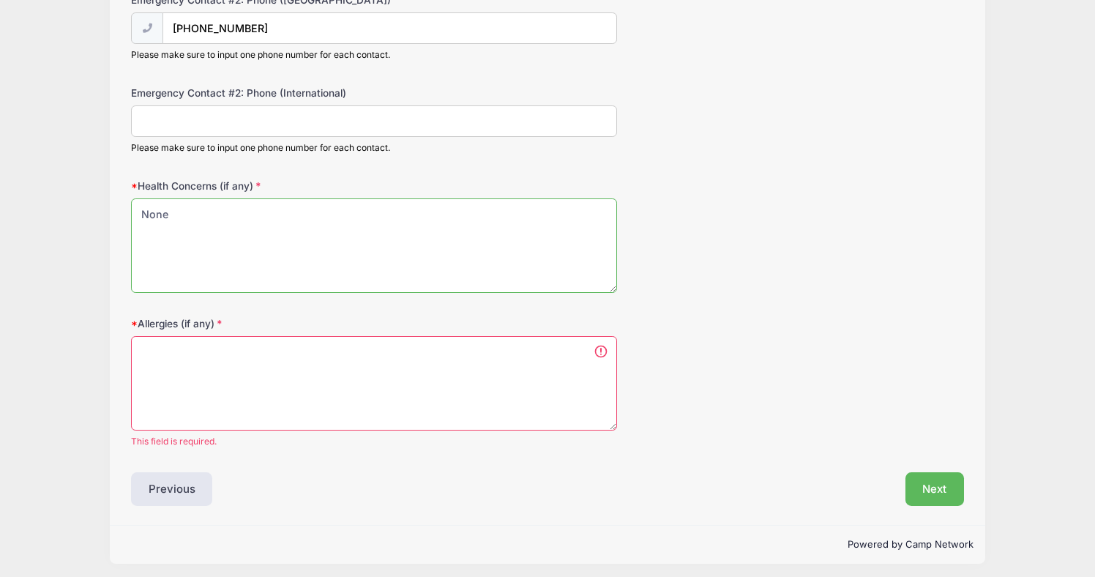
type textarea "None"
click at [440, 344] on textarea "Allergies (if any)" at bounding box center [374, 383] width 486 height 94
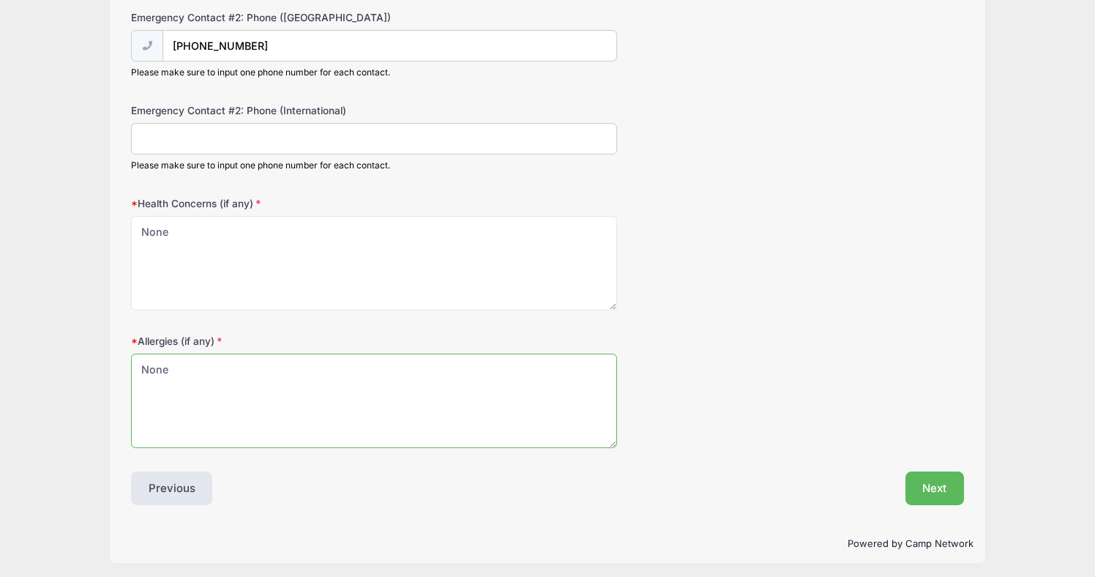
type textarea "None"
click at [807, 356] on div "Allergies (if any) None" at bounding box center [547, 391] width 833 height 114
click at [931, 477] on button "Next" at bounding box center [934, 488] width 59 height 34
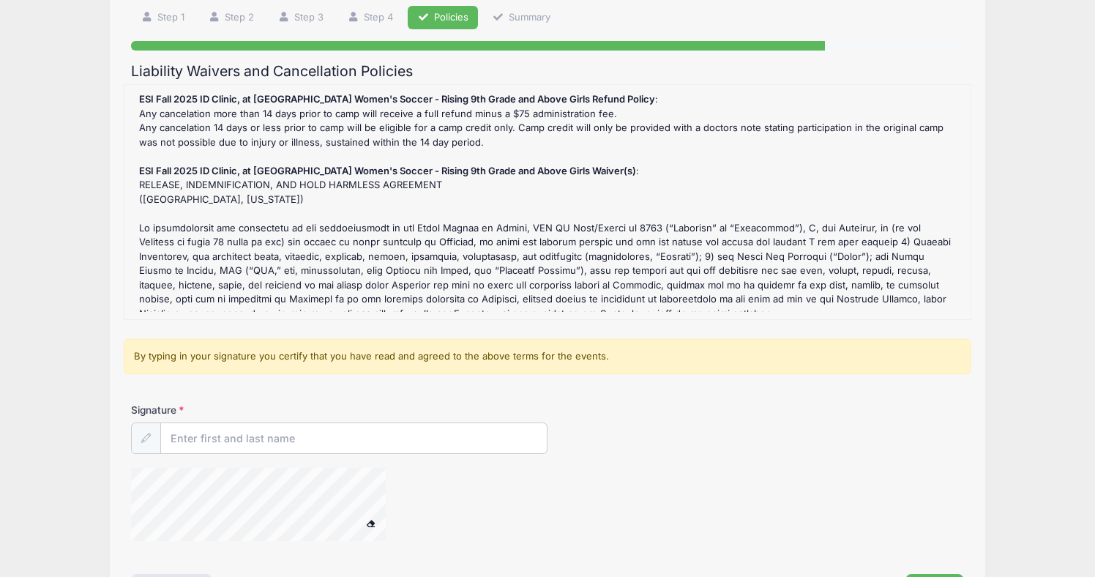
scroll to position [113, 0]
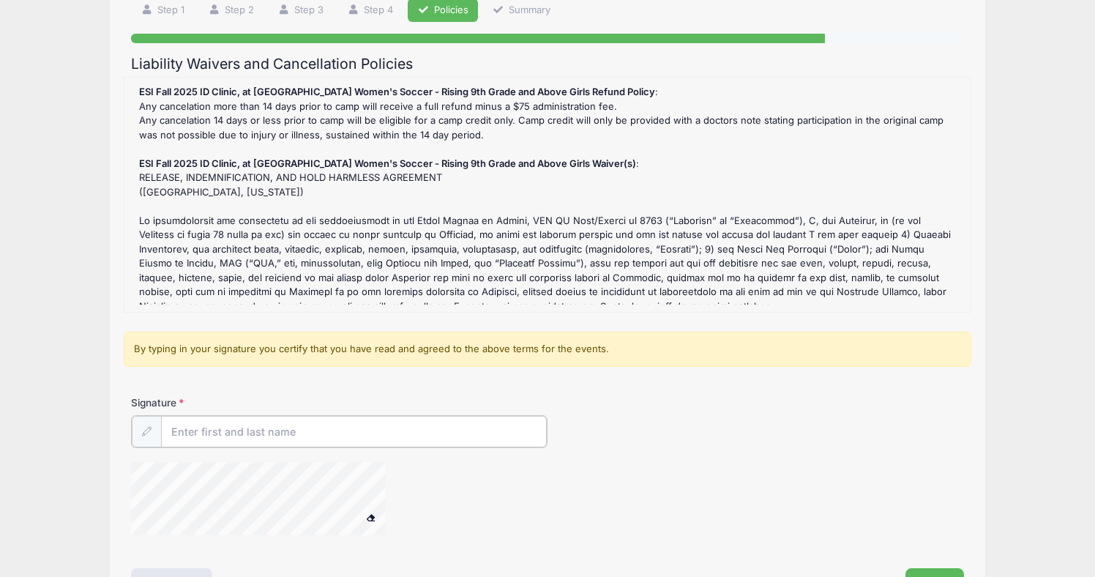
click at [448, 434] on input "Signature" at bounding box center [354, 431] width 386 height 31
type input "Gretchen Belsito"
click at [672, 472] on div at bounding box center [408, 499] width 555 height 78
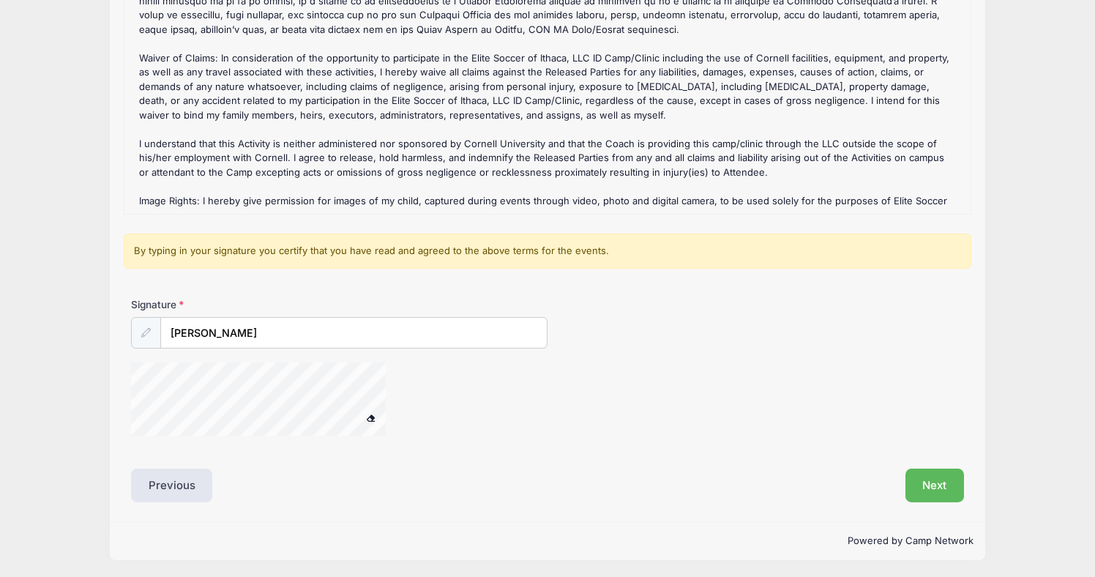
scroll to position [210, 0]
click at [947, 487] on button "Next" at bounding box center [934, 486] width 59 height 34
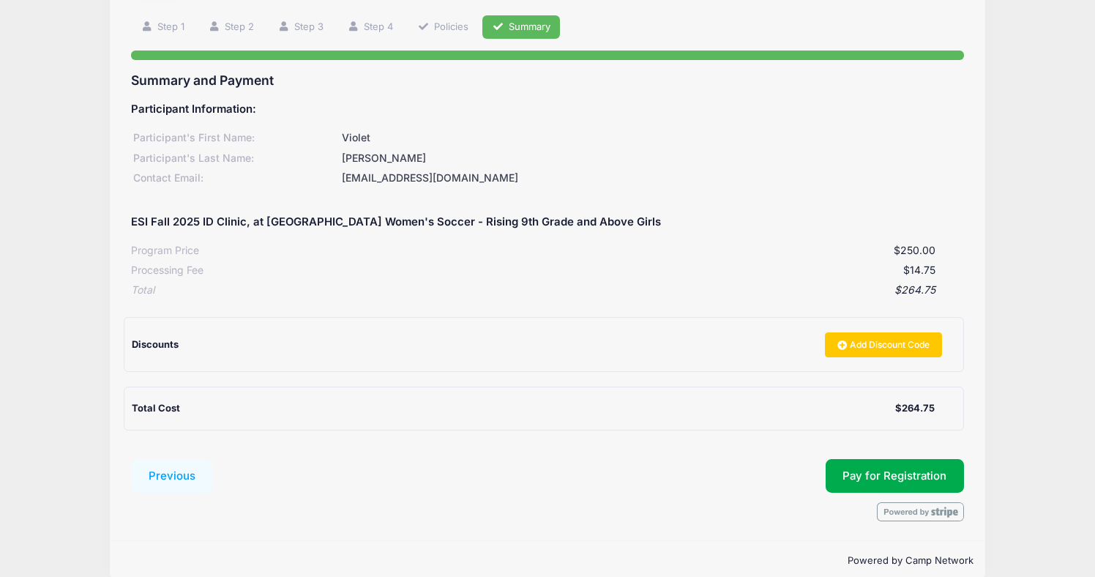
scroll to position [96, 0]
click at [921, 469] on span "Pay for Registration" at bounding box center [894, 475] width 104 height 13
